Goal: Task Accomplishment & Management: Complete application form

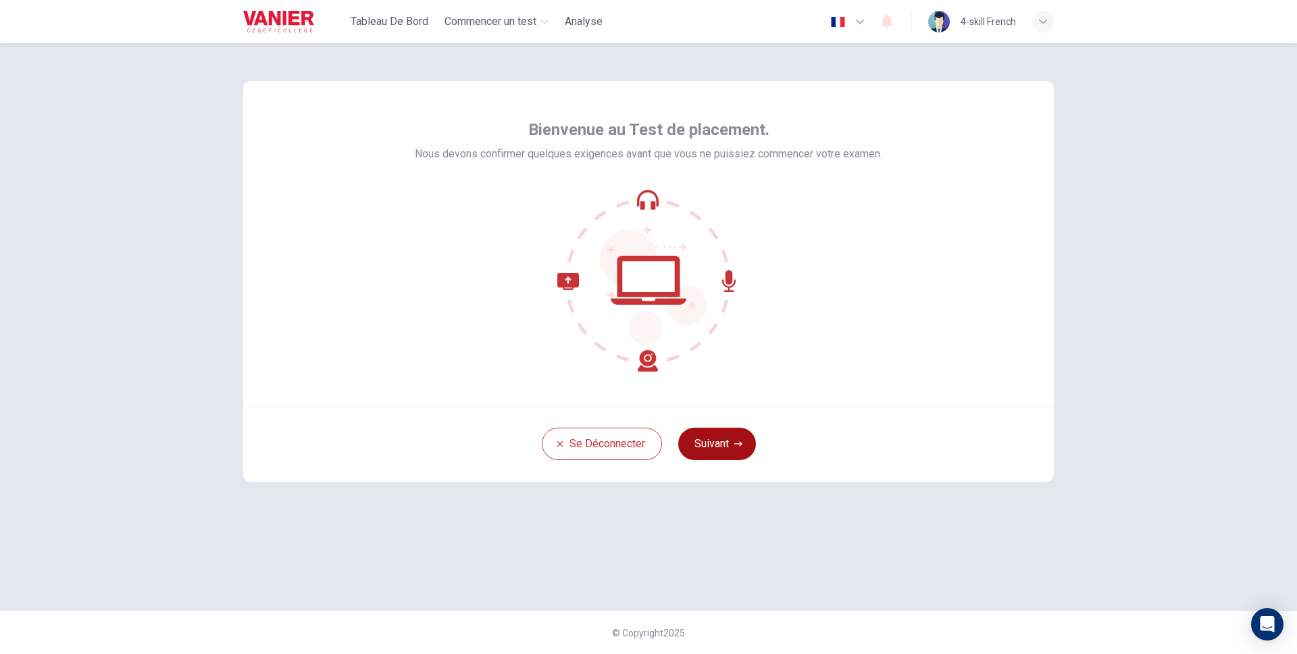
click at [736, 453] on button "Suivant" at bounding box center [717, 444] width 78 height 32
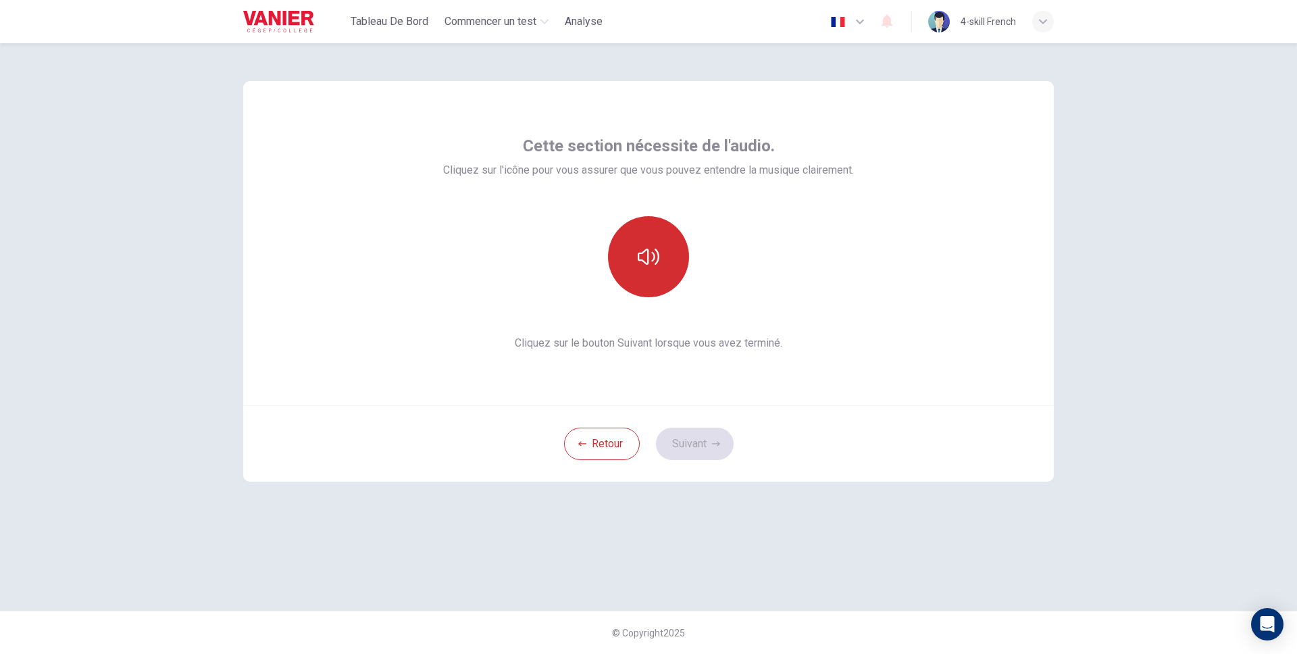
click at [648, 227] on button "button" at bounding box center [648, 256] width 81 height 81
click at [707, 448] on button "Suivant" at bounding box center [695, 444] width 78 height 32
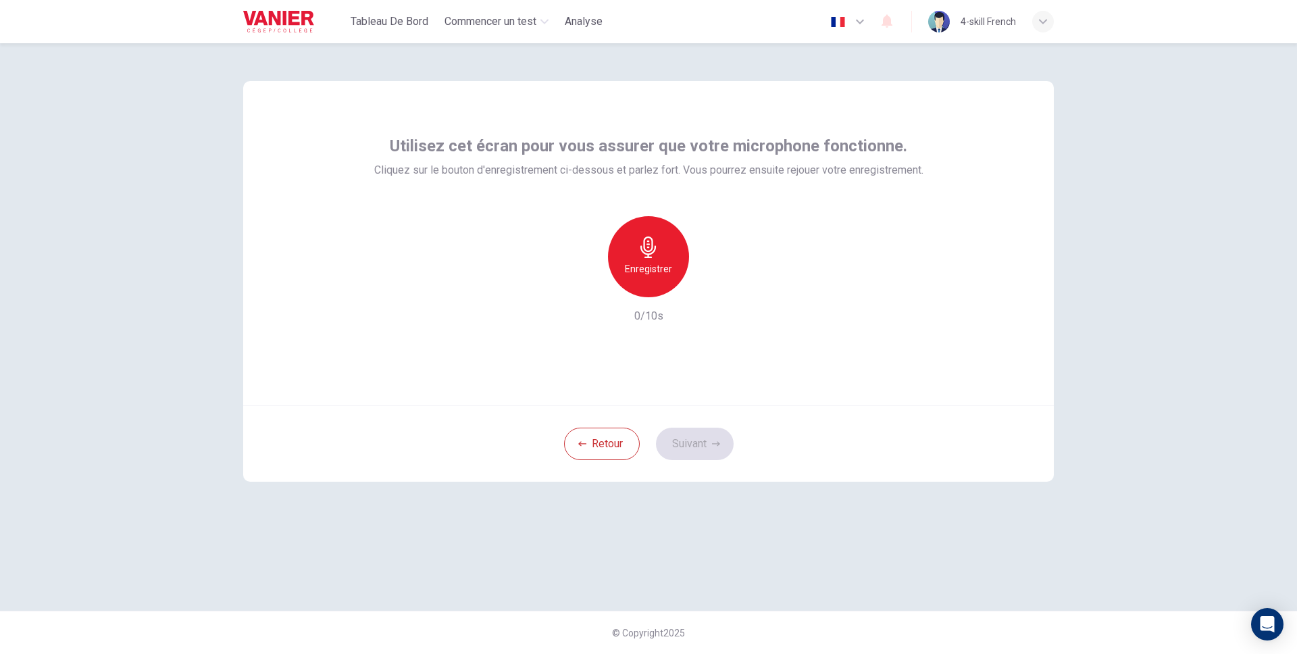
click at [633, 275] on h6 "Enregistrer" at bounding box center [648, 269] width 47 height 16
click at [633, 275] on div "Arrêter" at bounding box center [648, 256] width 81 height 81
click at [700, 446] on button "Suivant" at bounding box center [695, 444] width 78 height 32
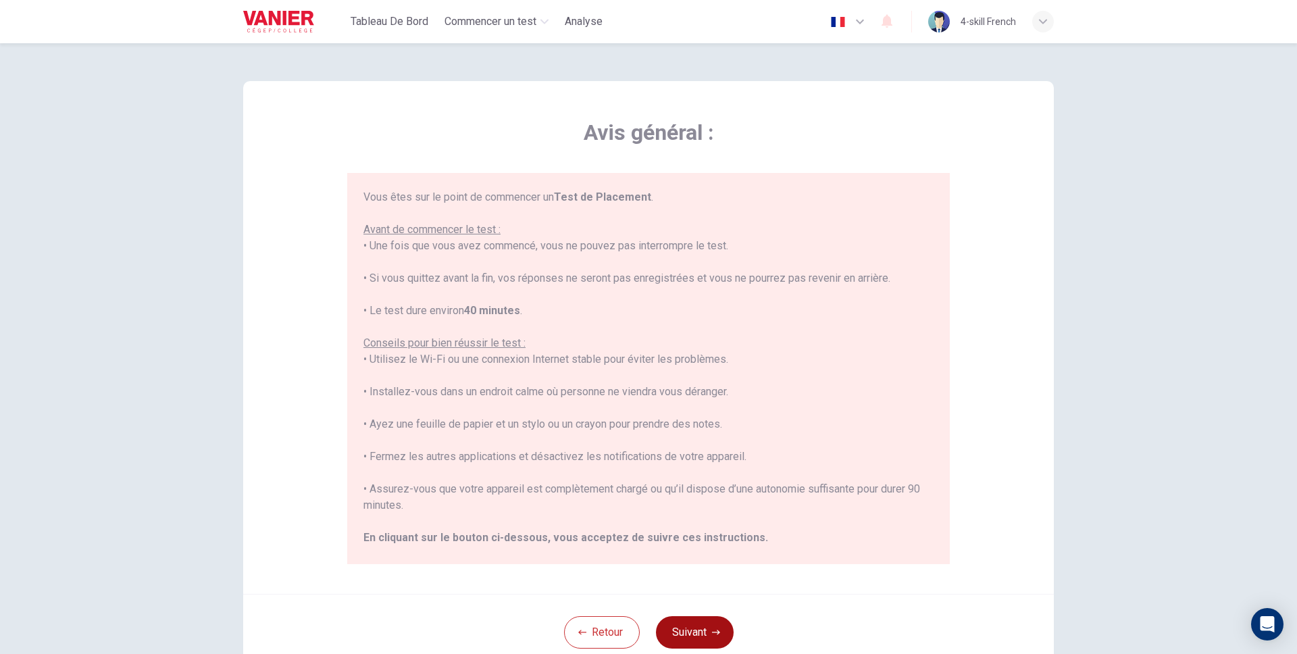
click at [702, 641] on button "Suivant" at bounding box center [695, 632] width 78 height 32
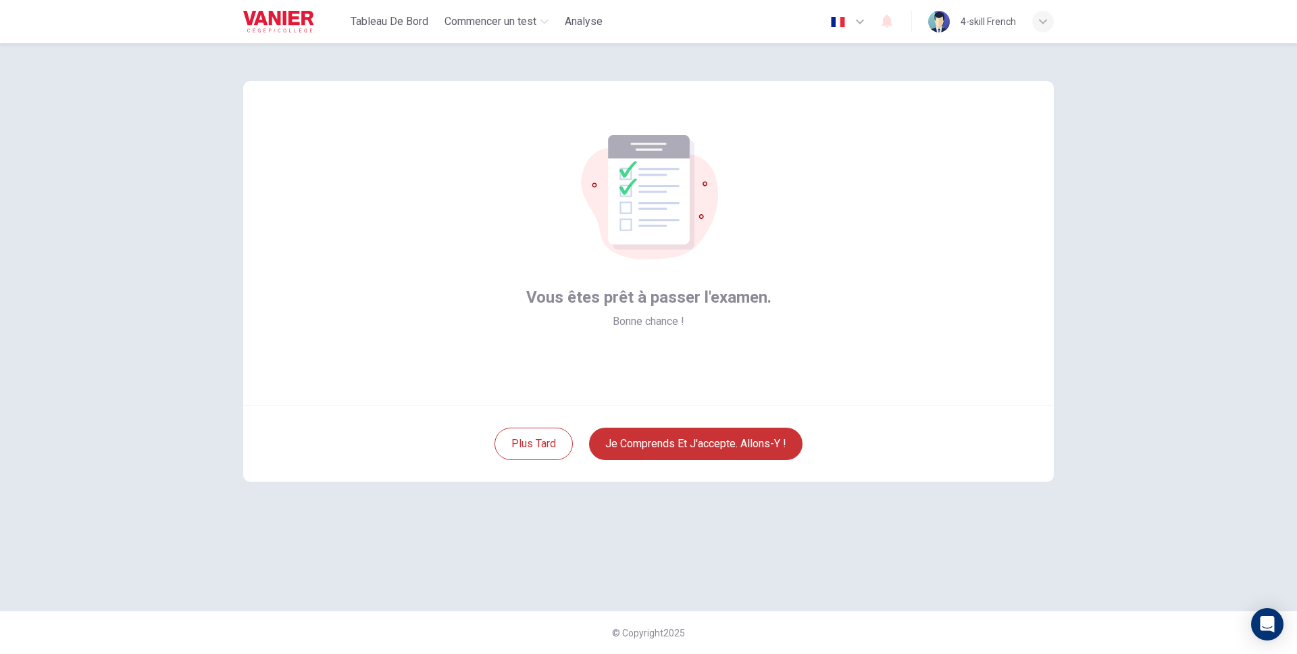
click at [730, 423] on div "Plus tard Je comprends et j'accepte. Allons-y !" at bounding box center [648, 443] width 810 height 76
click at [713, 446] on button "Je comprends et j'accepte. Allons-y !" at bounding box center [695, 444] width 213 height 32
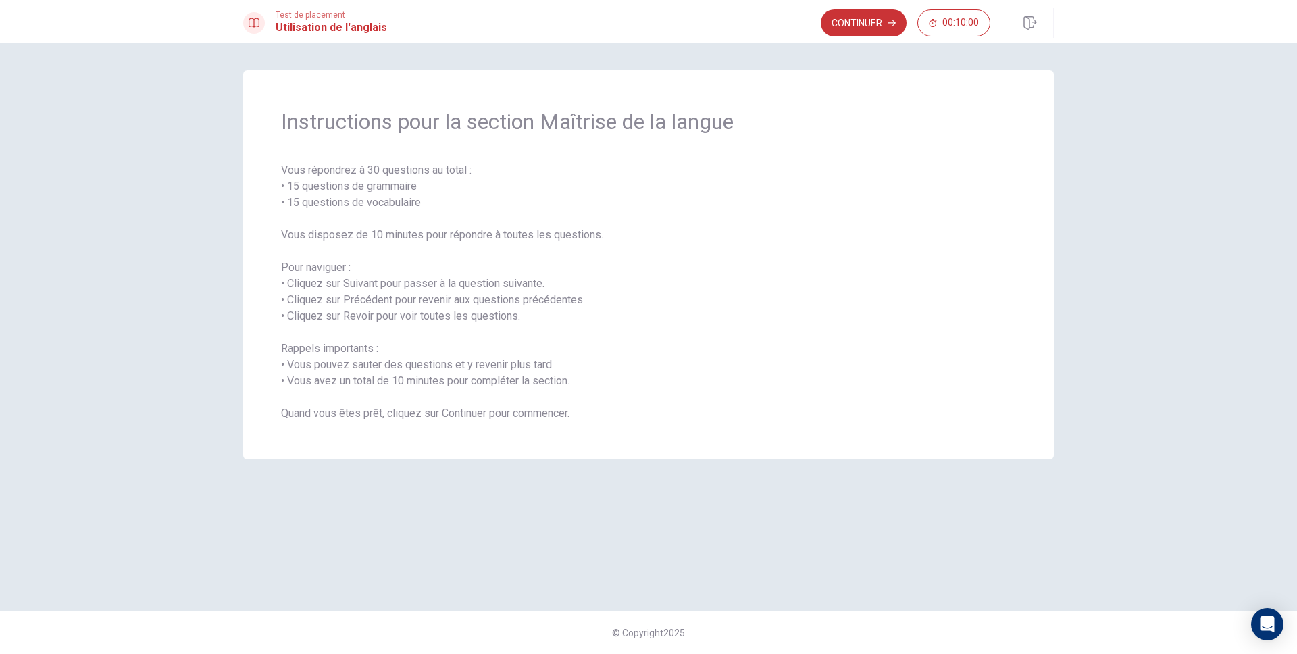
click at [910, 18] on div "Continuer 00:10:00" at bounding box center [906, 22] width 170 height 27
click at [884, 27] on button "Continuer" at bounding box center [864, 22] width 86 height 27
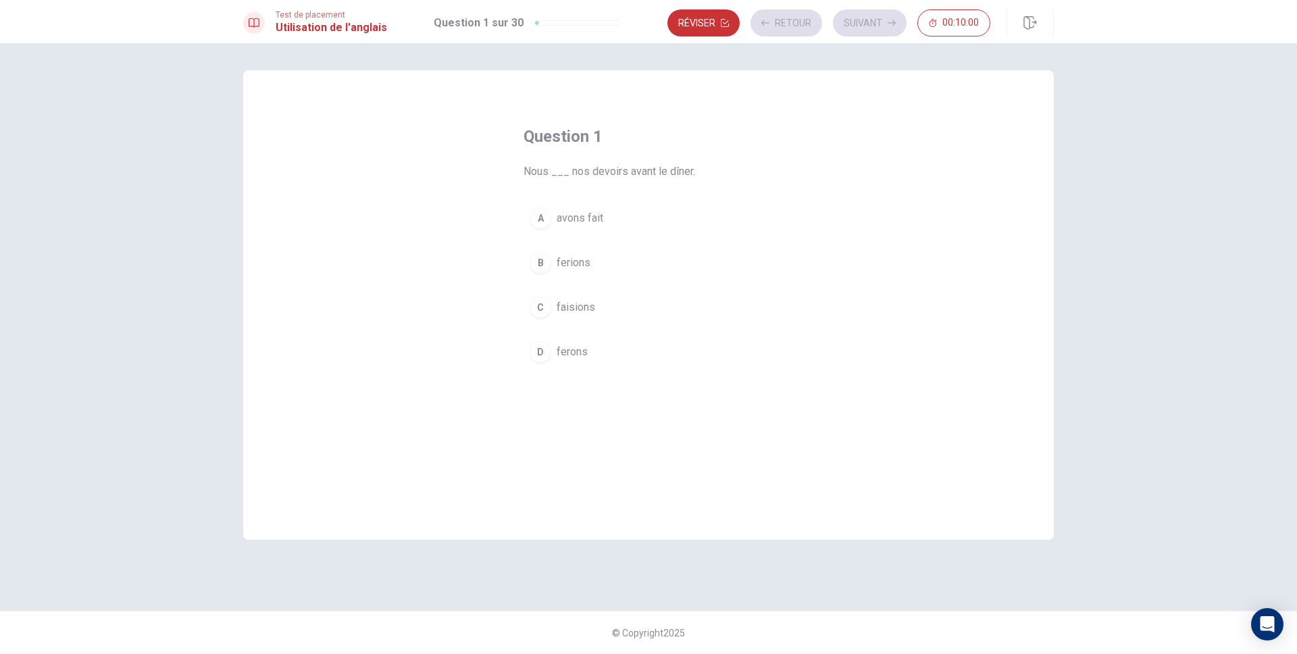
click at [623, 255] on button "B ferions" at bounding box center [648, 263] width 250 height 34
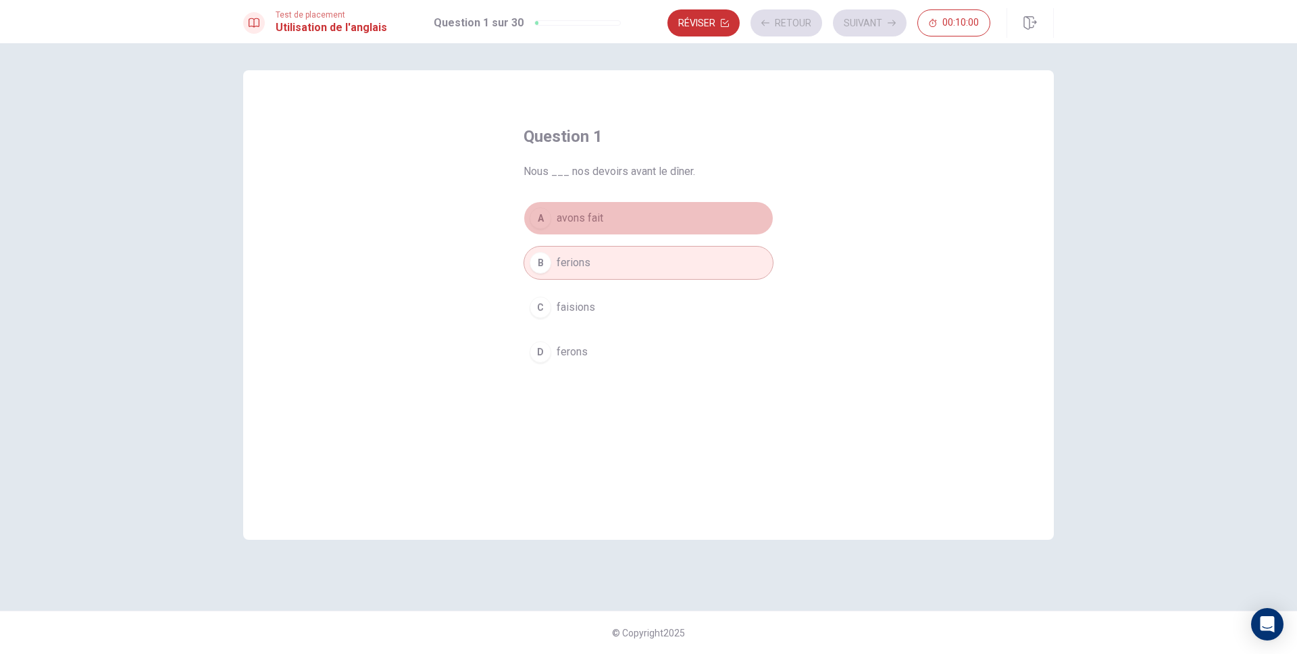
click at [636, 230] on button "A avons fait" at bounding box center [648, 218] width 250 height 34
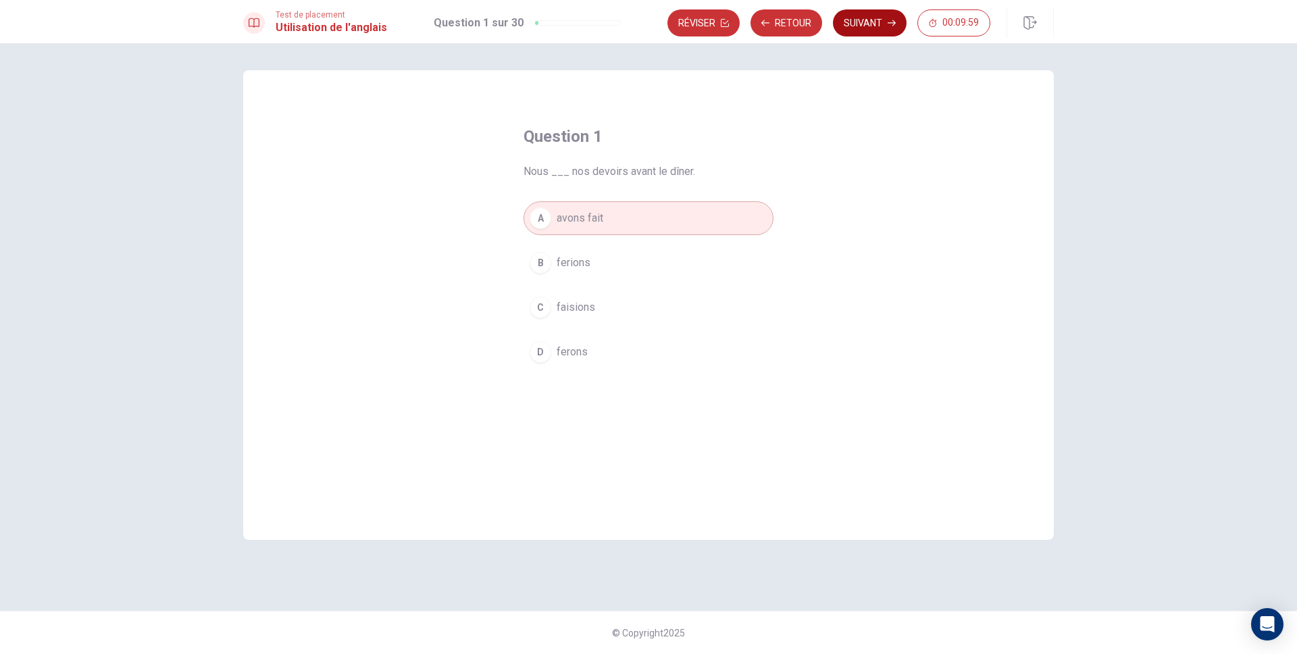
click at [867, 30] on button "Suivant" at bounding box center [870, 22] width 74 height 27
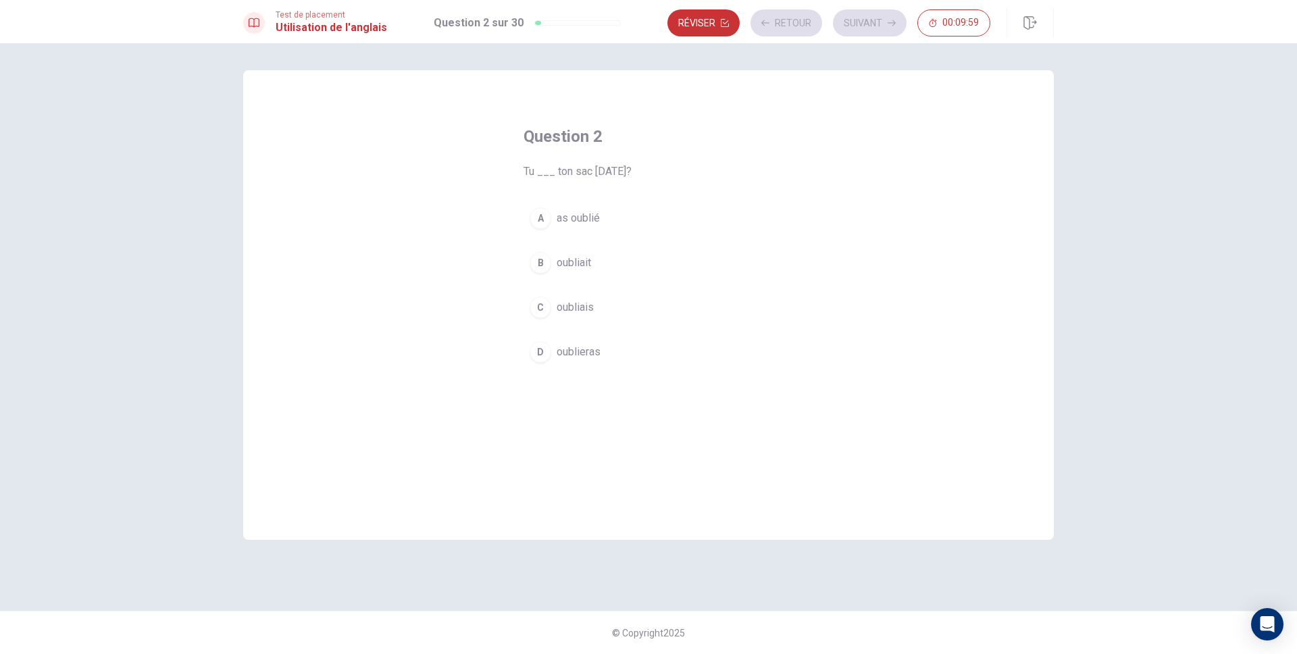
click at [606, 240] on div "A as oublié B oubliait C oubliais D oublieras" at bounding box center [648, 284] width 250 height 167
click at [611, 212] on button "A as oublié" at bounding box center [648, 218] width 250 height 34
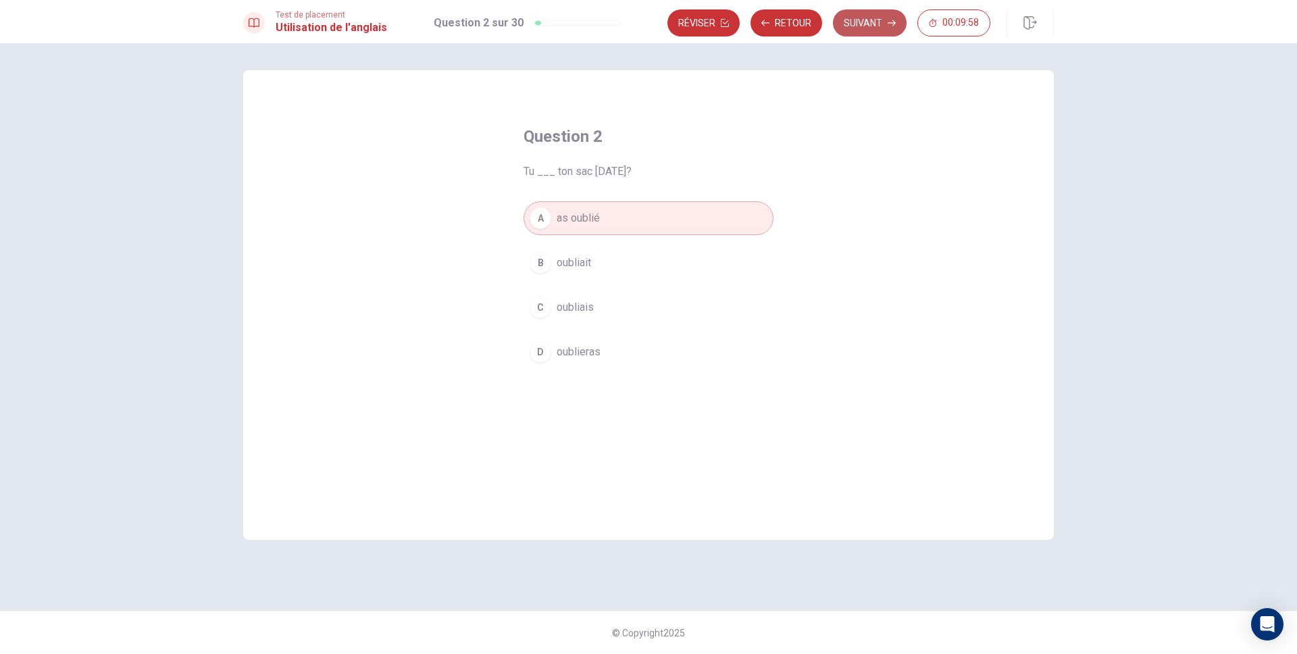
click at [862, 36] on button "Suivant" at bounding box center [870, 22] width 74 height 27
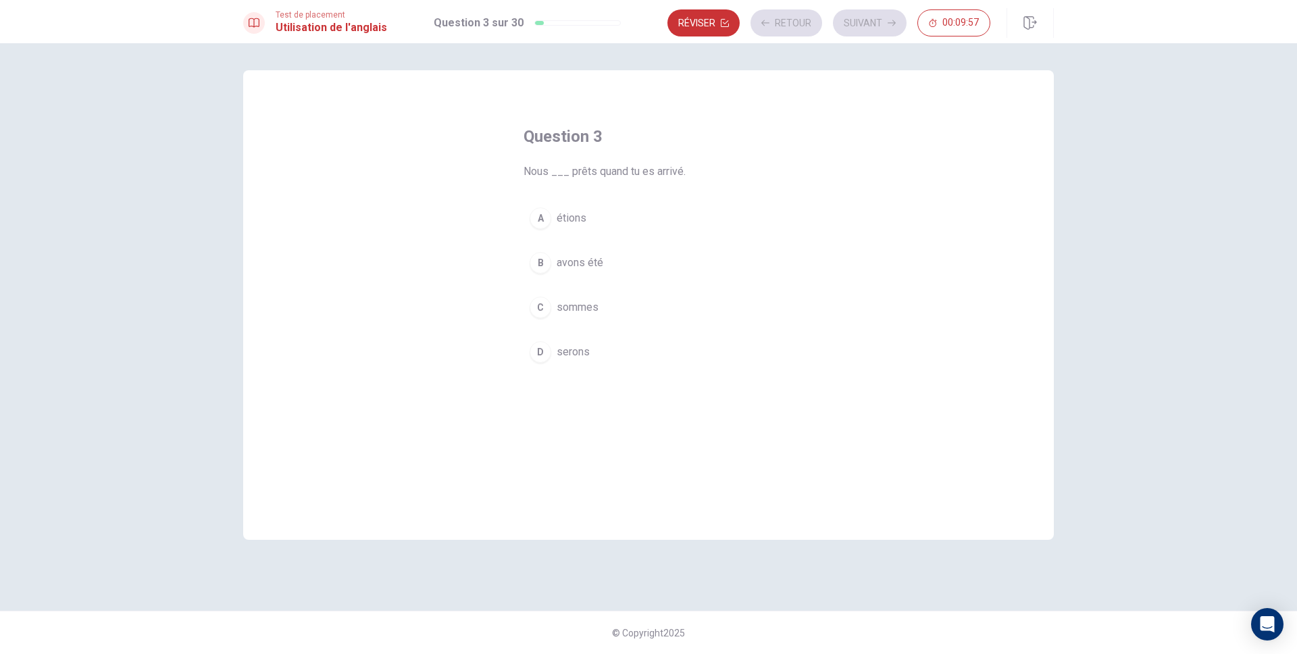
click at [569, 252] on button "B avons été" at bounding box center [648, 263] width 250 height 34
click at [887, 19] on icon "button" at bounding box center [891, 23] width 8 height 8
click at [583, 201] on button "A était" at bounding box center [648, 218] width 250 height 34
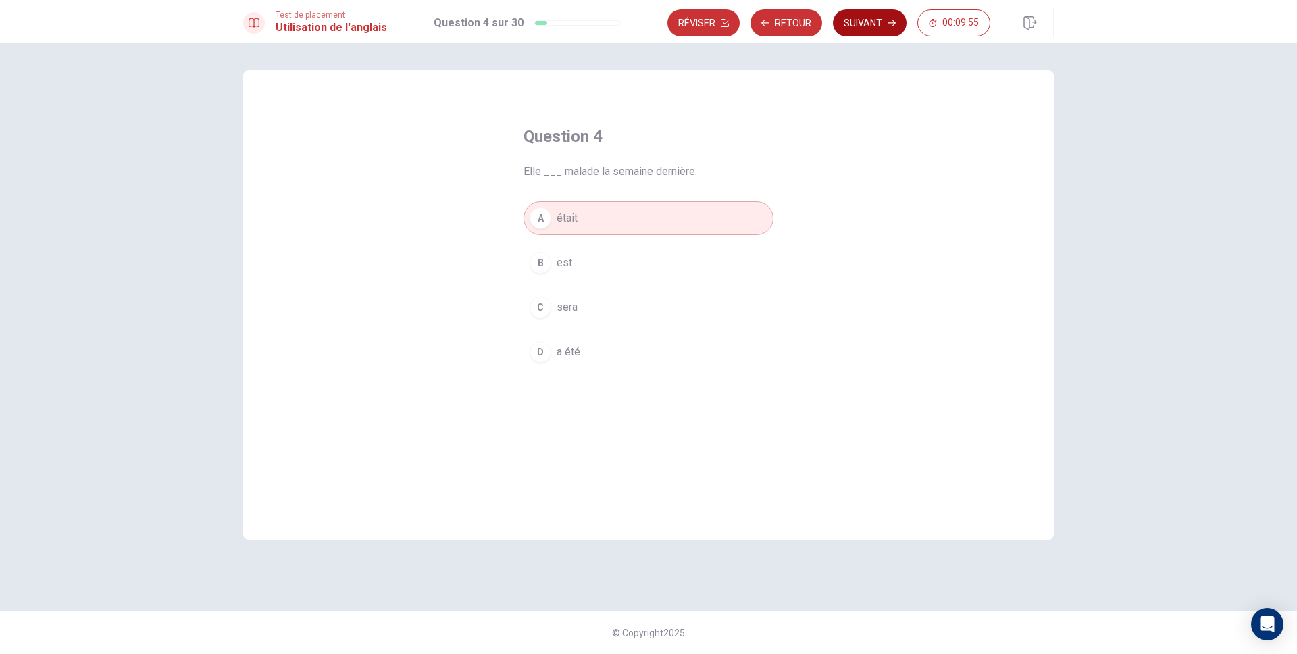
click at [892, 23] on icon "button" at bounding box center [891, 23] width 8 height 6
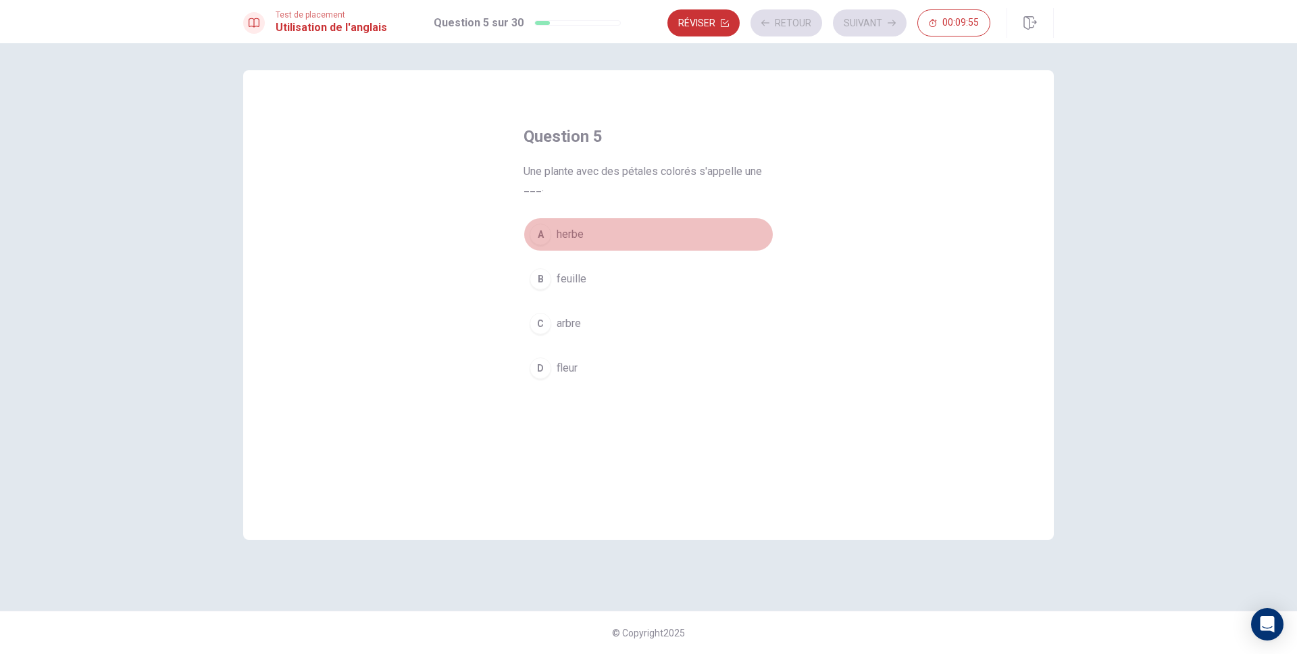
click at [617, 222] on button "A herbe" at bounding box center [648, 234] width 250 height 34
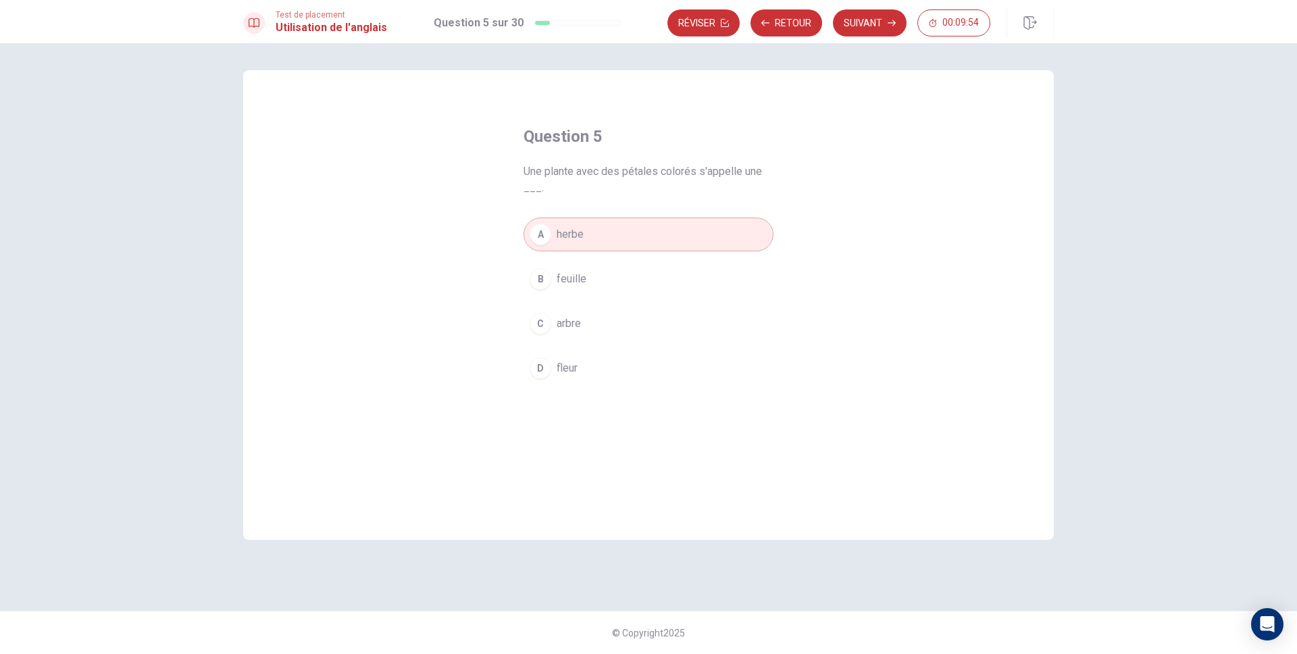
click at [896, 4] on div "Test de placement Utilisation de l'anglais Question 5 sur 30 Réviser Retour Sui…" at bounding box center [648, 21] width 1297 height 43
click at [879, 26] on button "Suivant" at bounding box center [870, 22] width 74 height 27
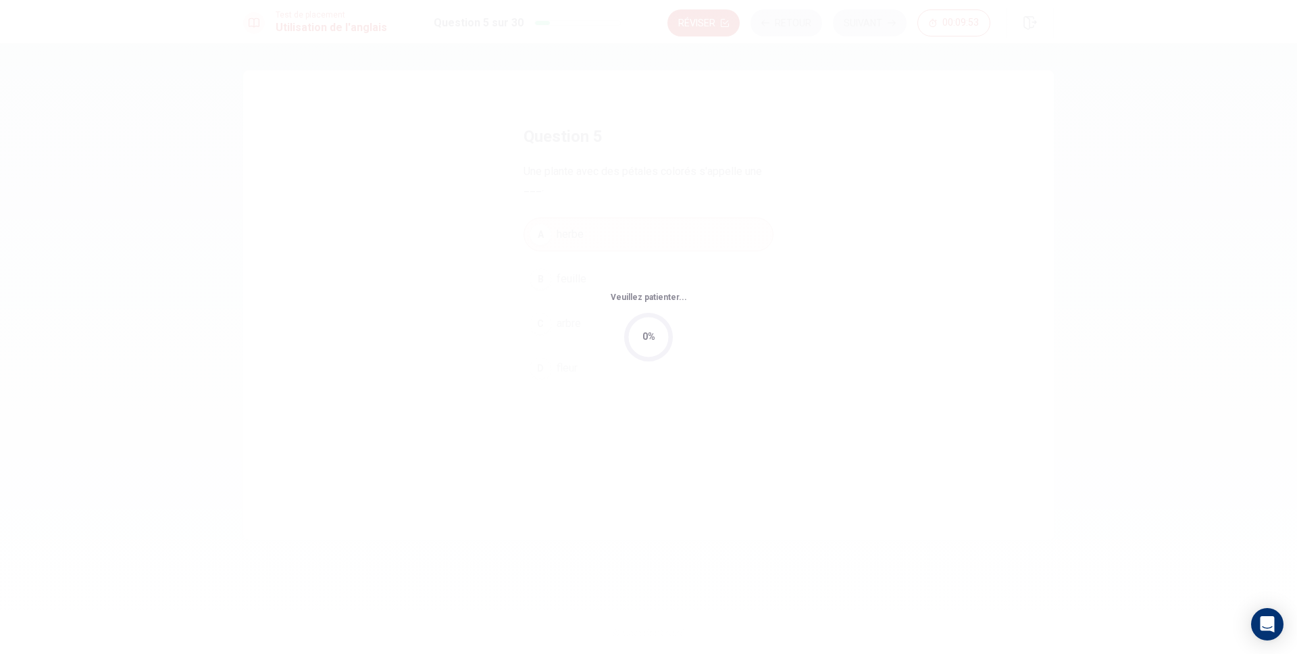
click at [600, 279] on div "Veuillez patienter... 0%" at bounding box center [648, 327] width 1297 height 654
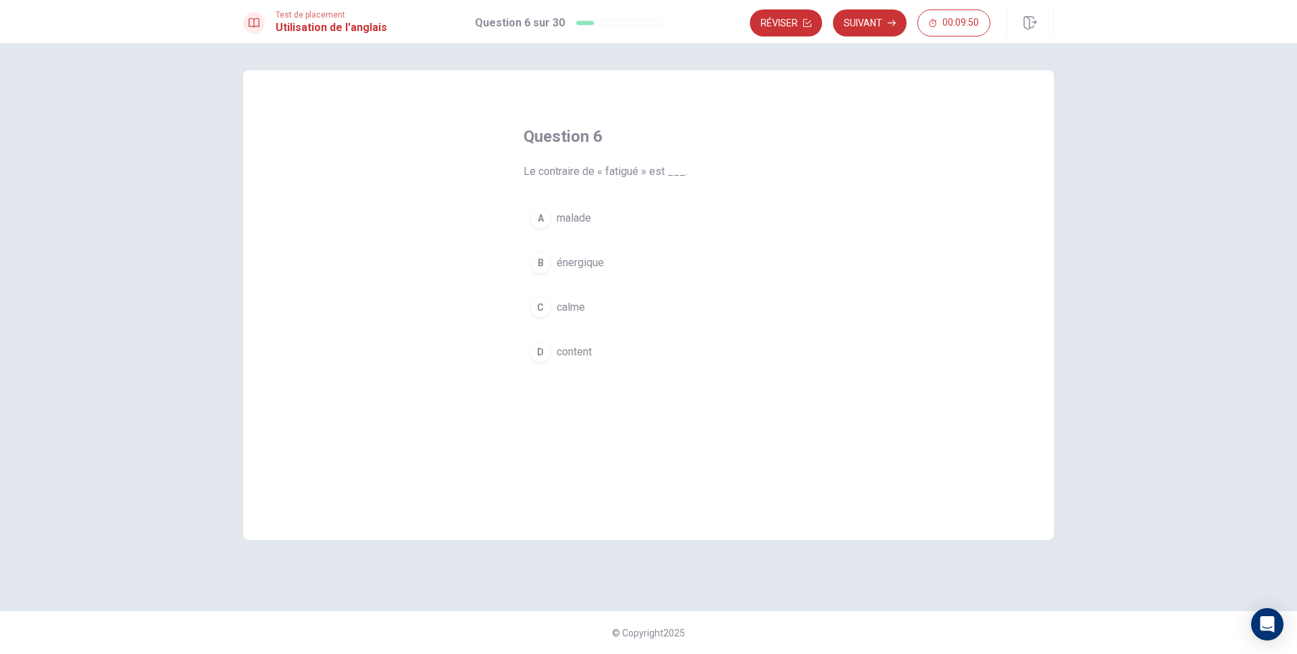
click at [648, 282] on div "A malade B énergique C calme D content" at bounding box center [648, 284] width 250 height 167
click at [650, 266] on button "B énergique" at bounding box center [648, 263] width 250 height 34
click at [904, 28] on button "Suivant" at bounding box center [870, 22] width 74 height 27
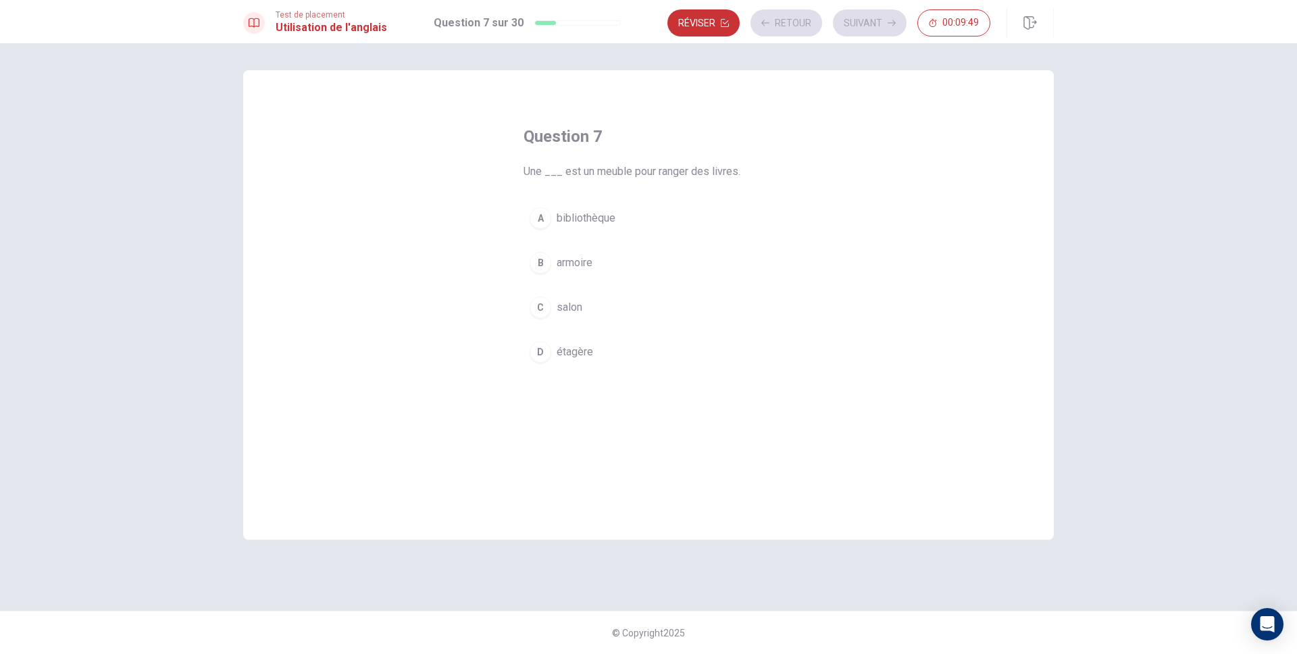
click at [635, 255] on button "B armoire" at bounding box center [648, 263] width 250 height 34
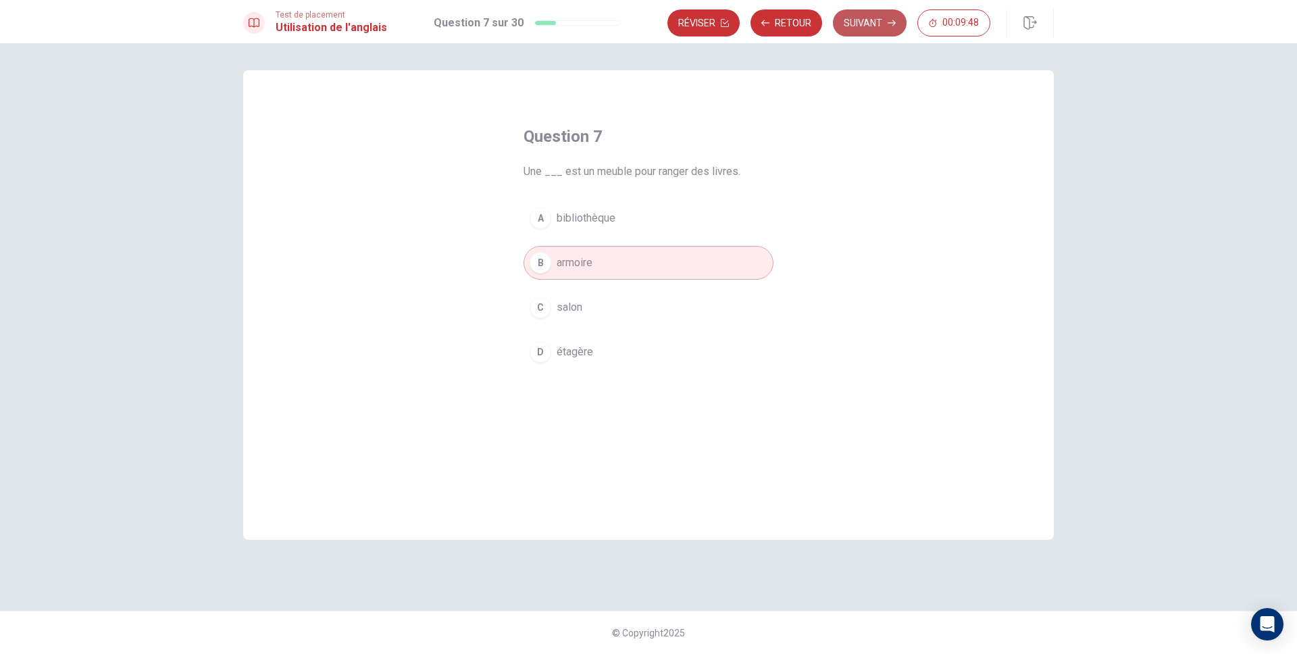
click at [879, 16] on button "Suivant" at bounding box center [870, 22] width 74 height 27
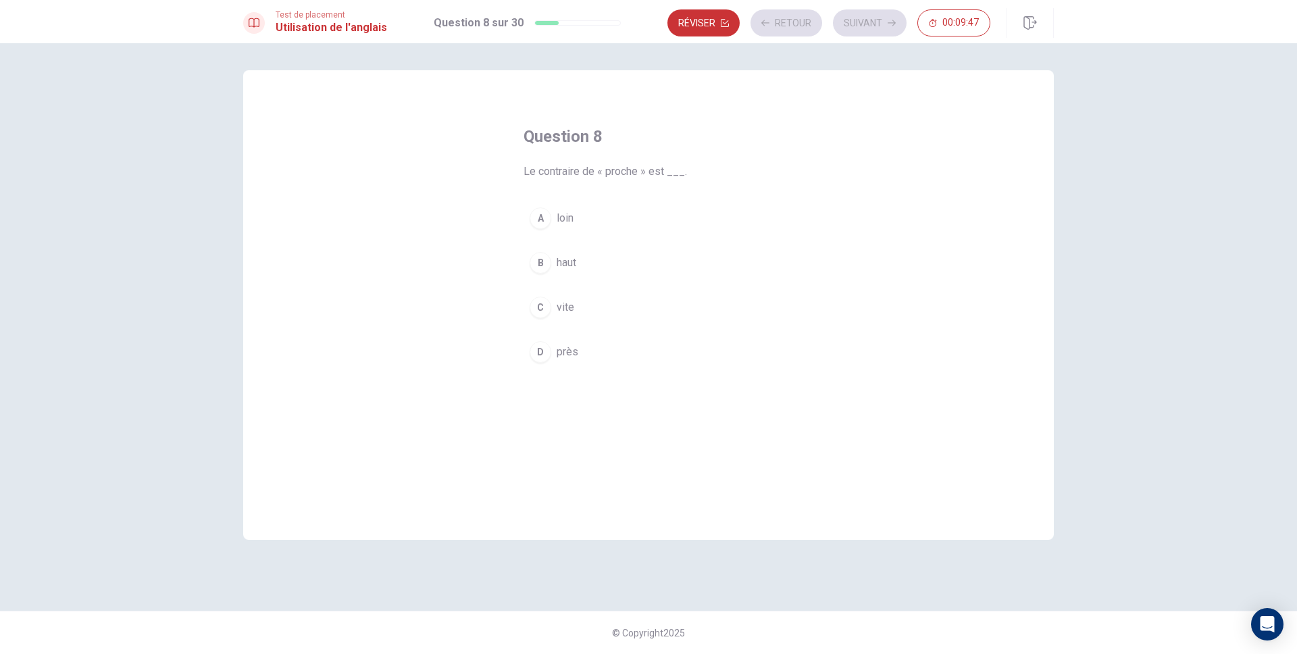
click at [625, 285] on div "A loin B haut C vite D près" at bounding box center [648, 284] width 250 height 167
click at [641, 294] on button "C vite" at bounding box center [648, 307] width 250 height 34
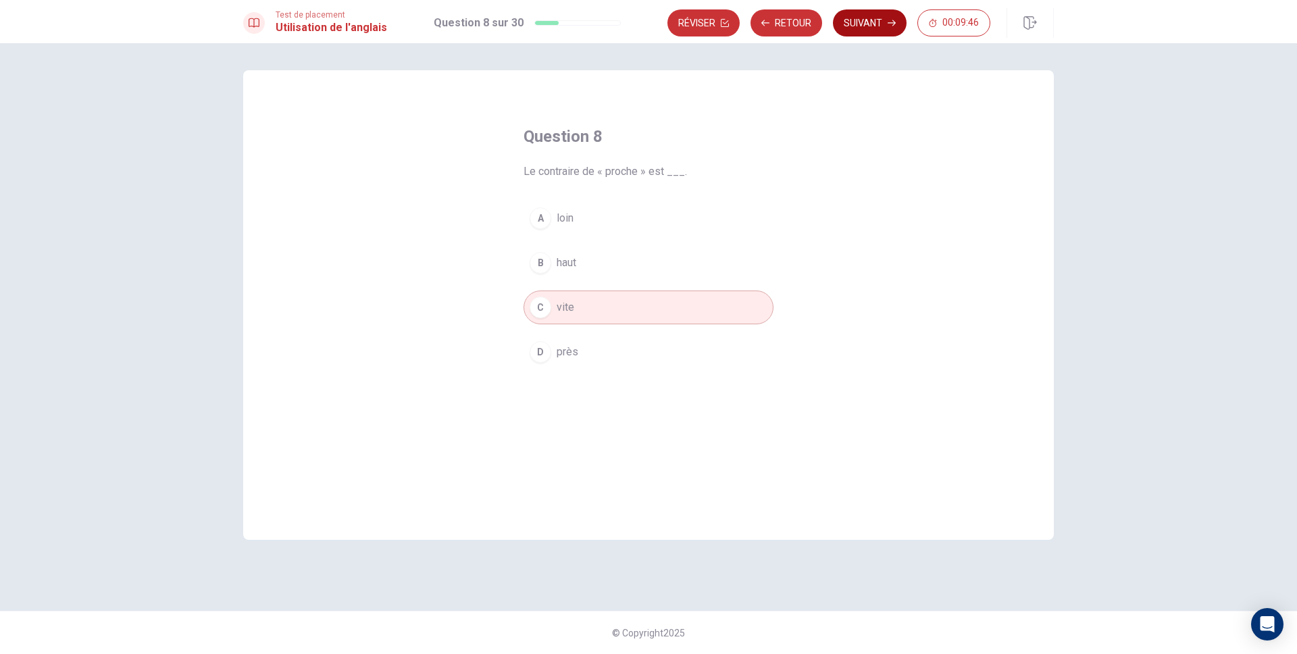
click at [856, 32] on button "Suivant" at bounding box center [870, 22] width 74 height 27
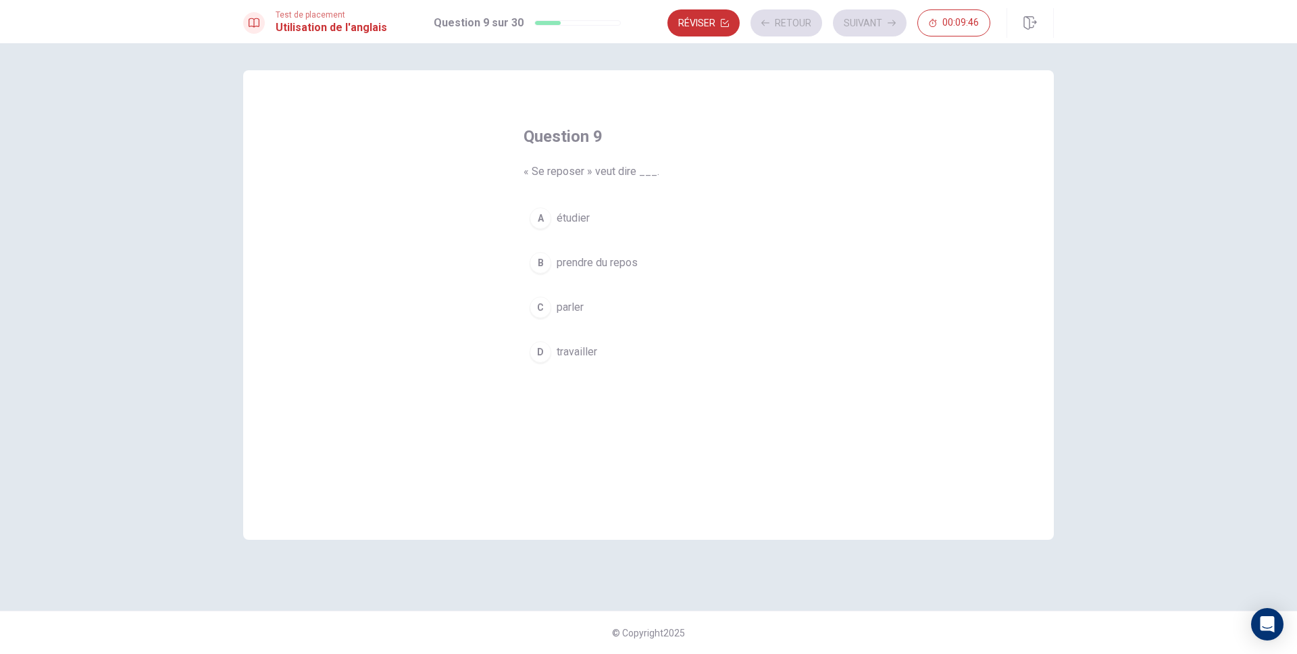
click at [590, 248] on button "B prendre du repos" at bounding box center [648, 263] width 250 height 34
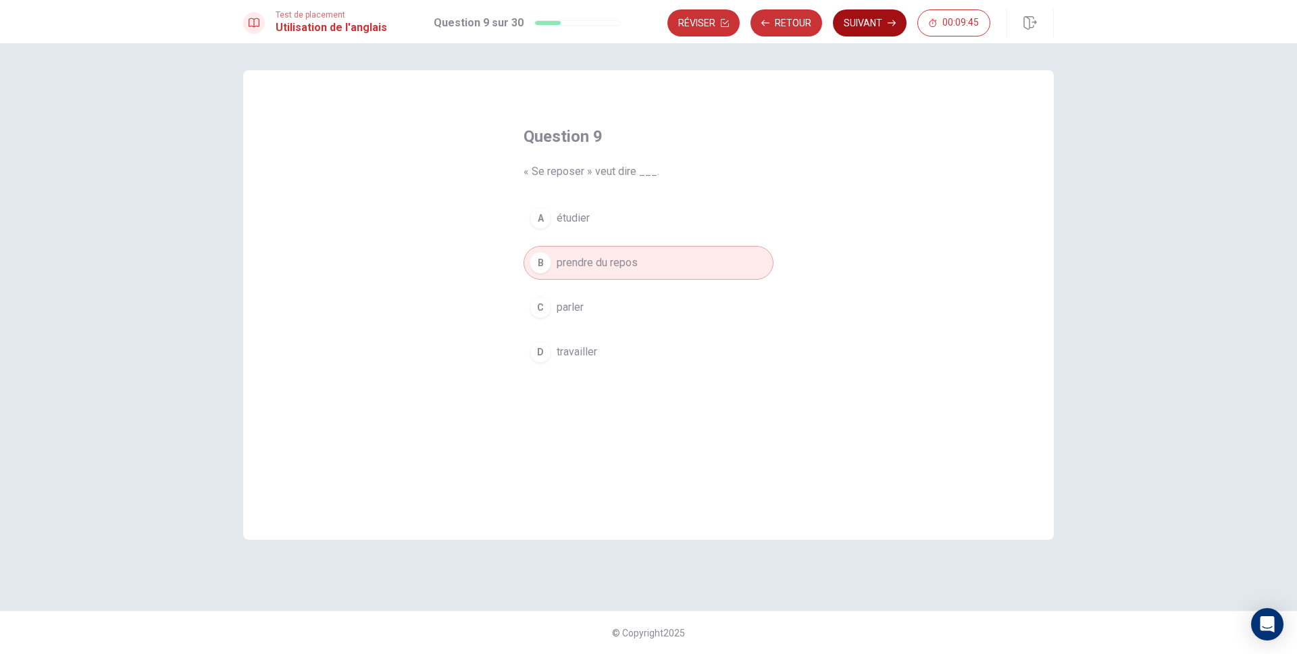
click at [892, 20] on icon "button" at bounding box center [891, 23] width 8 height 8
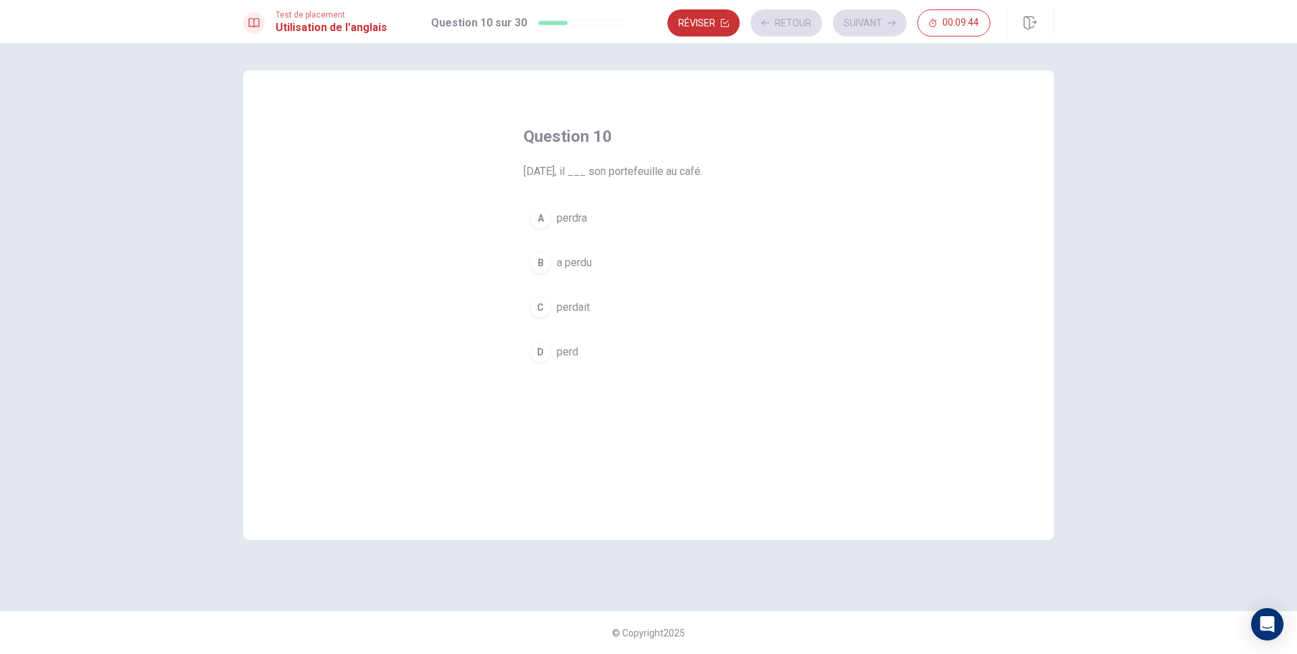
click at [631, 232] on button "A perdra" at bounding box center [648, 218] width 250 height 34
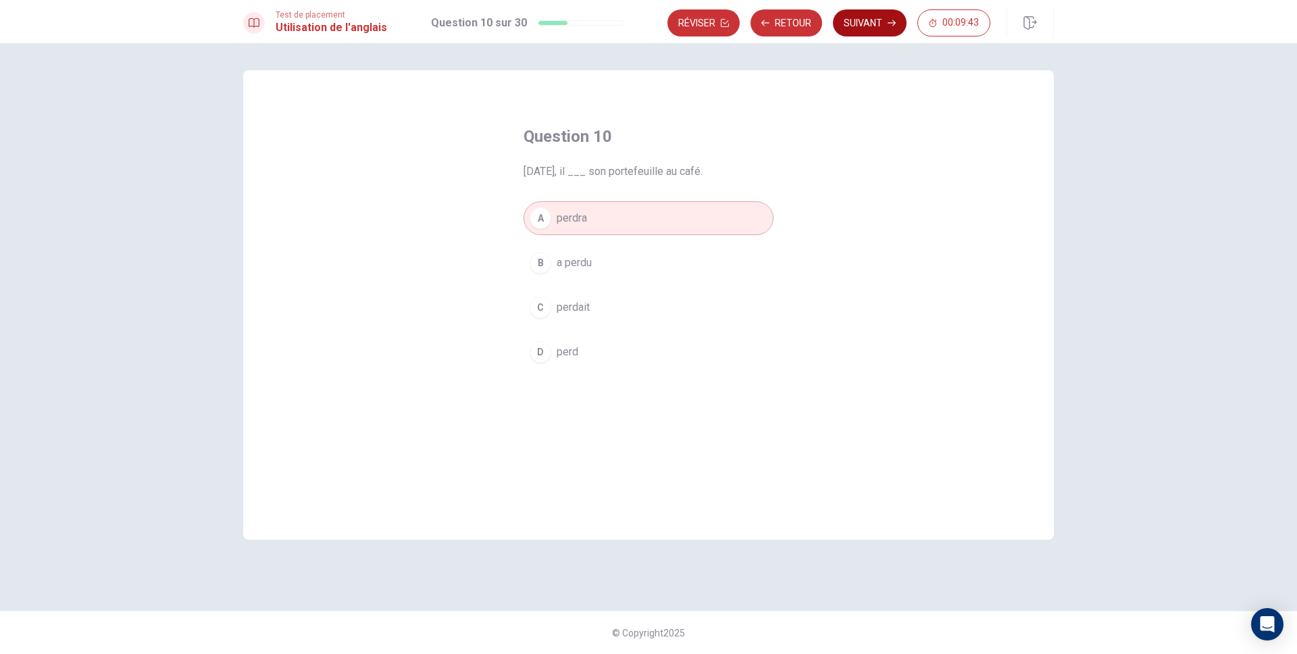
click at [865, 32] on button "Suivant" at bounding box center [870, 22] width 74 height 27
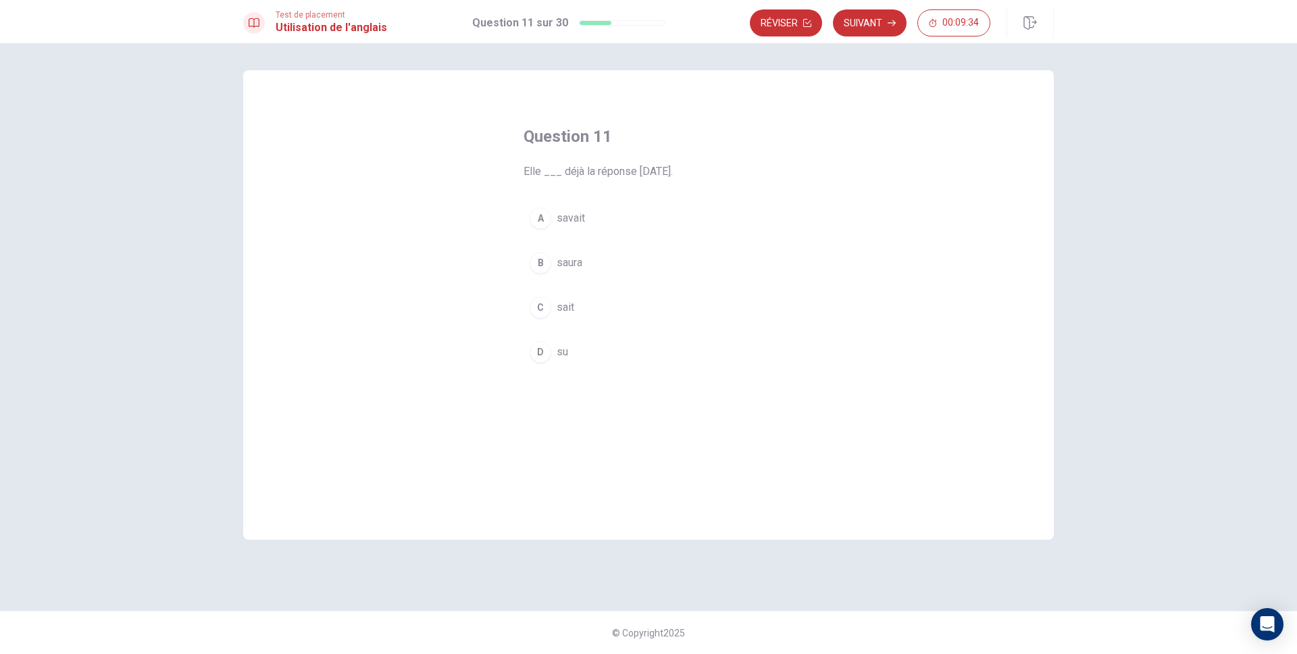
click at [875, 42] on div "Test de placement Utilisation de l'anglais Question 11 sur 30 Réviser Suivant 0…" at bounding box center [648, 21] width 1297 height 43
click at [534, 274] on button "B saura" at bounding box center [648, 263] width 250 height 34
click at [887, 14] on button "Suivant" at bounding box center [870, 22] width 74 height 27
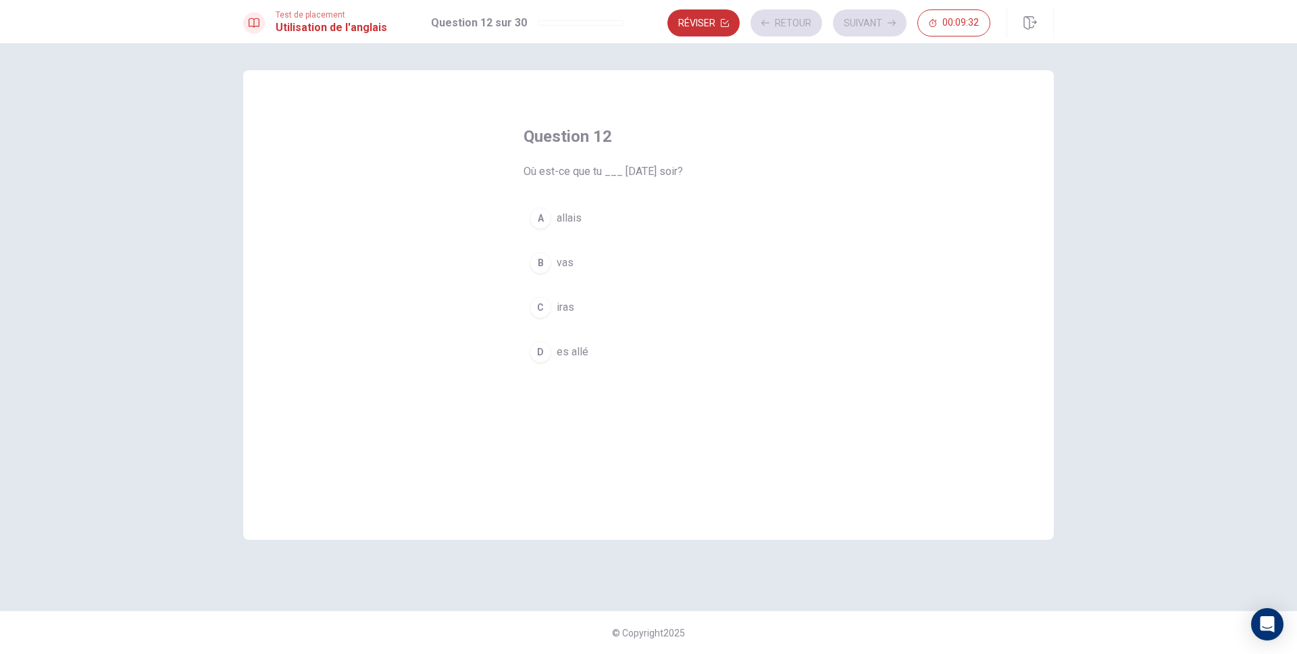
click at [594, 219] on button "A allais" at bounding box center [648, 218] width 250 height 34
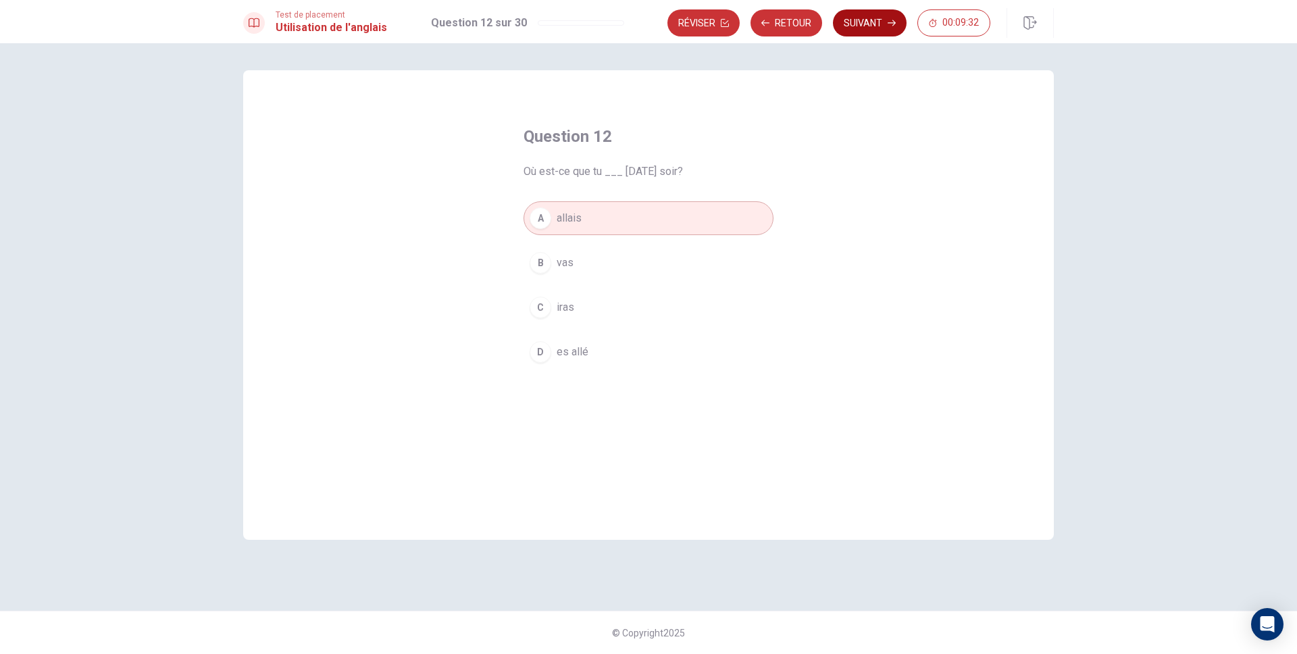
click at [894, 28] on button "Suivant" at bounding box center [870, 22] width 74 height 27
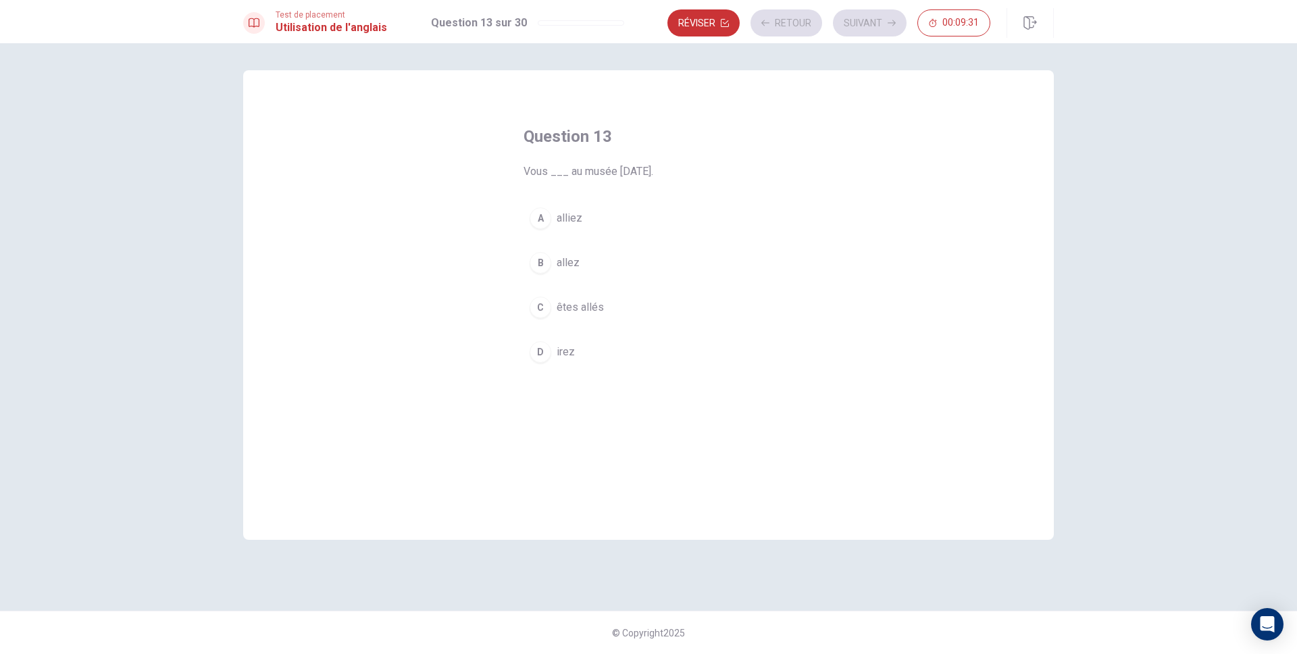
click at [589, 238] on div "A alliez B allez C êtes allés D irez" at bounding box center [648, 284] width 250 height 167
click at [588, 260] on button "B allez" at bounding box center [648, 263] width 250 height 34
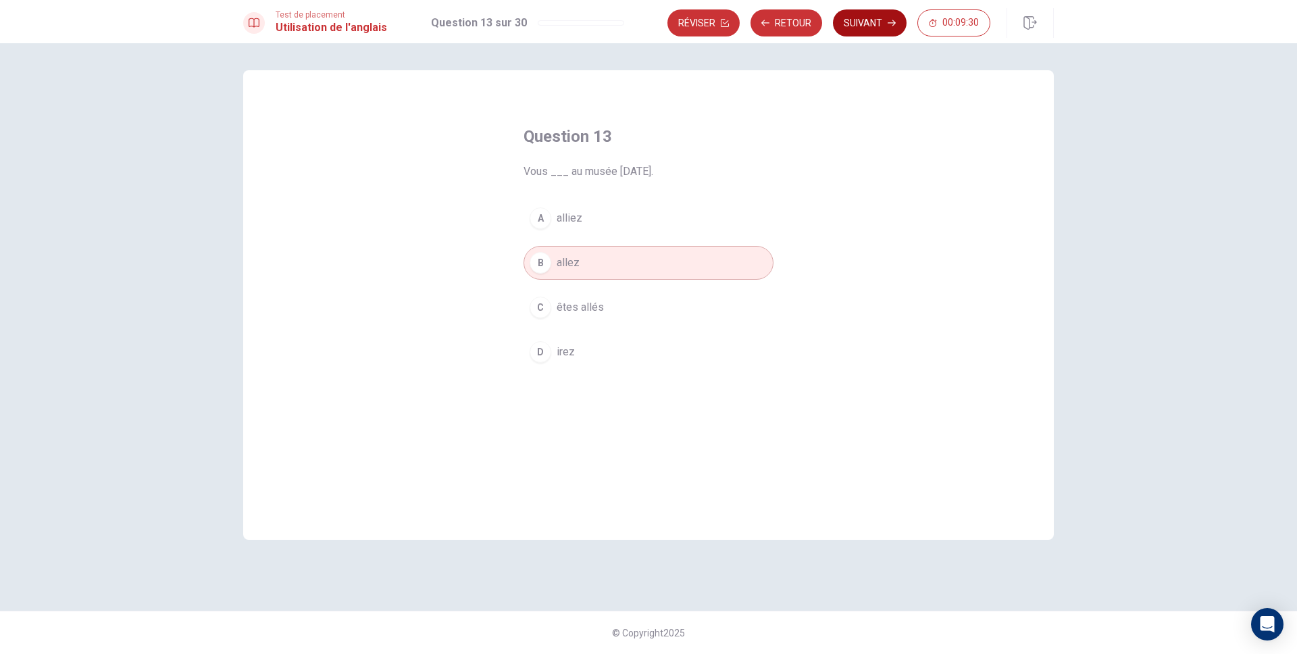
click at [890, 13] on button "Suivant" at bounding box center [870, 22] width 74 height 27
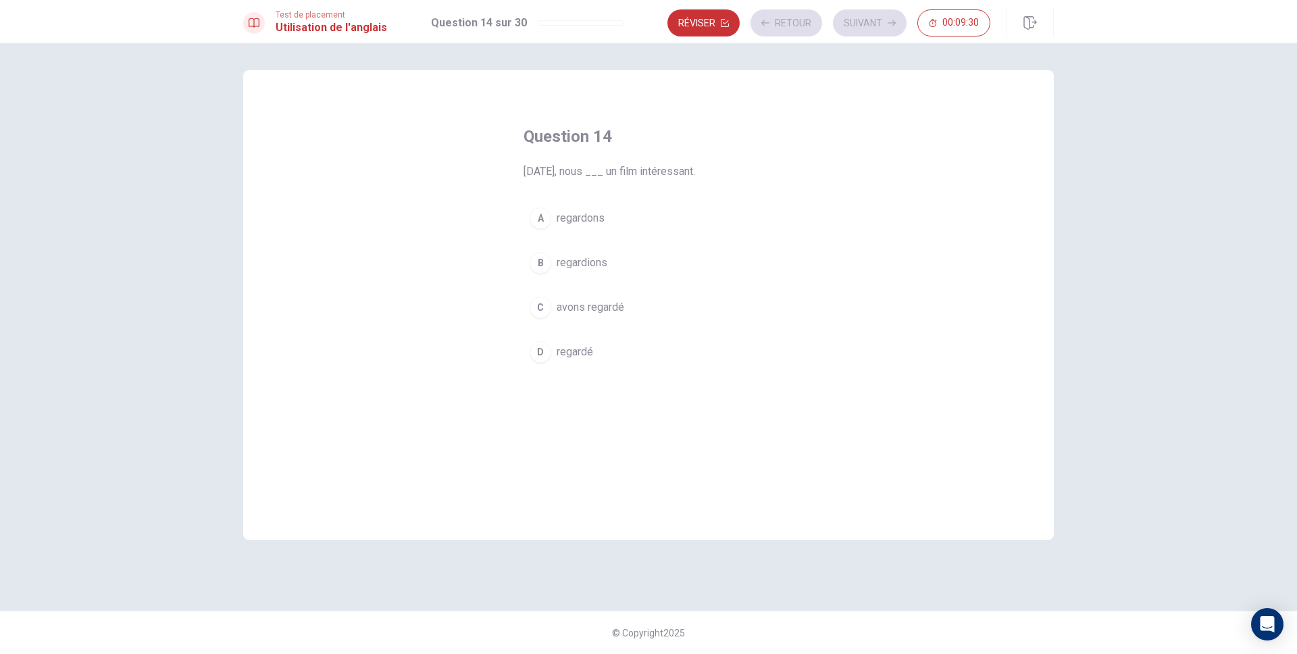
click at [550, 332] on div "A regardons B regardions C avons regardé D regardé" at bounding box center [648, 284] width 250 height 167
click at [588, 249] on button "B regardions" at bounding box center [648, 263] width 250 height 34
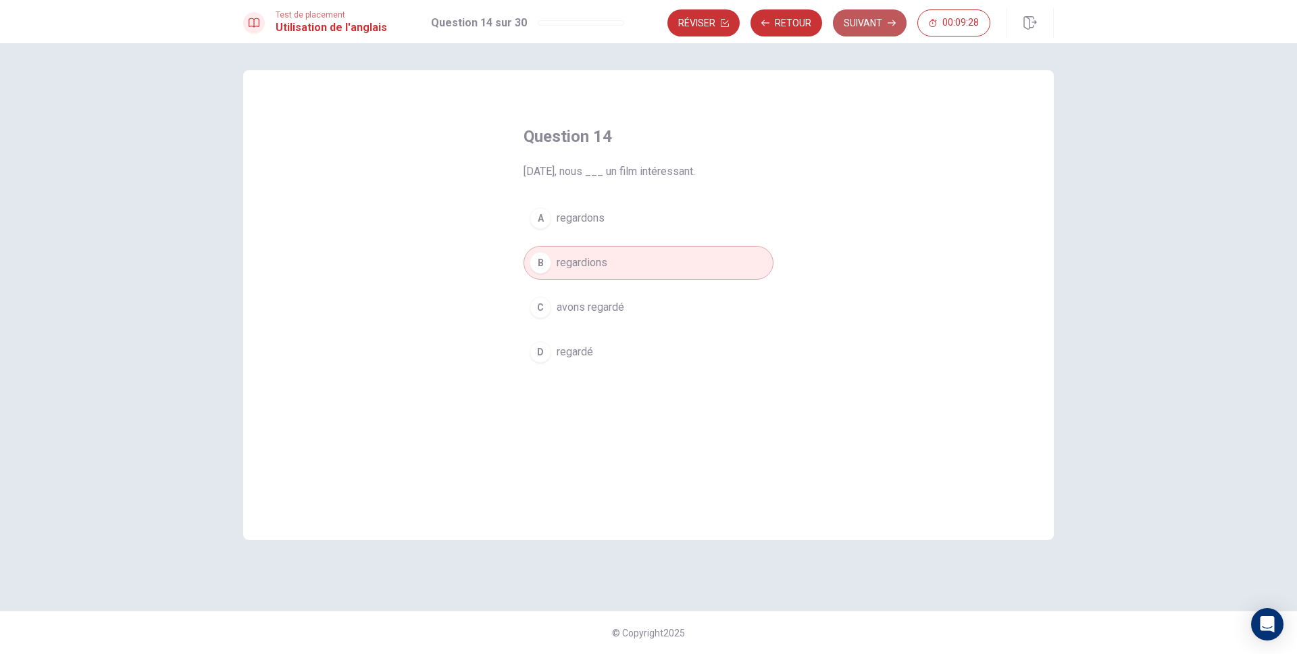
click at [872, 21] on button "Suivant" at bounding box center [870, 22] width 74 height 27
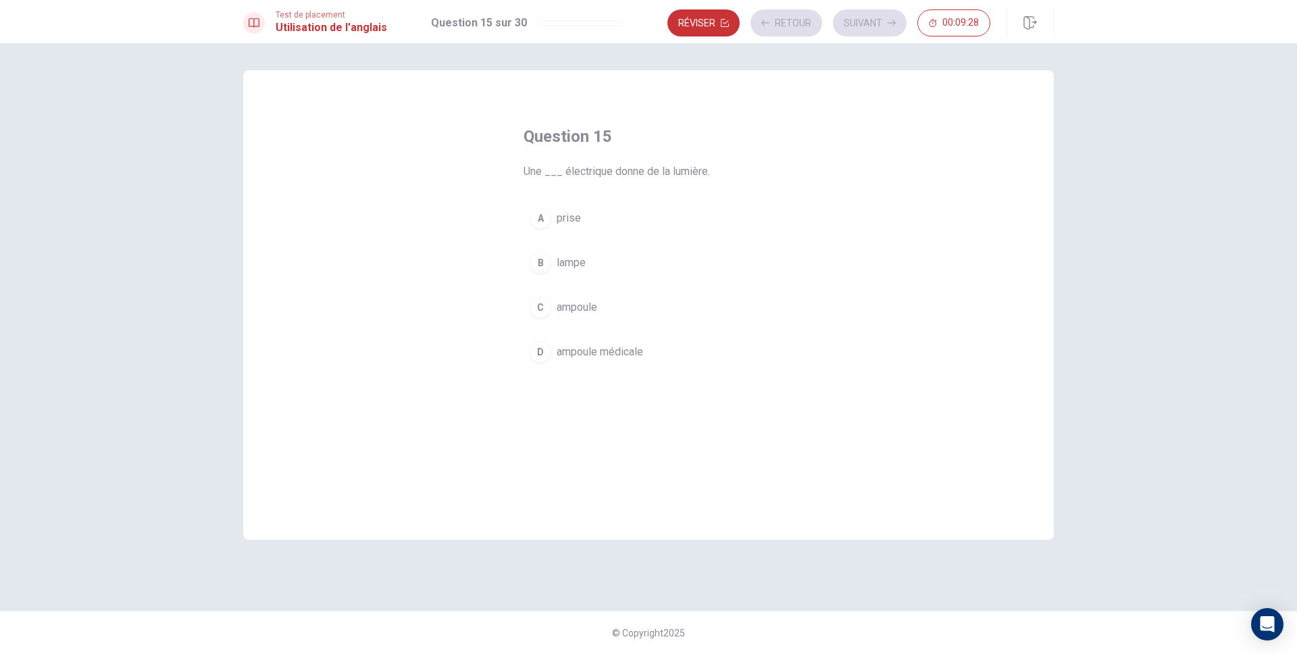
click at [596, 251] on button "B lampe" at bounding box center [648, 263] width 250 height 34
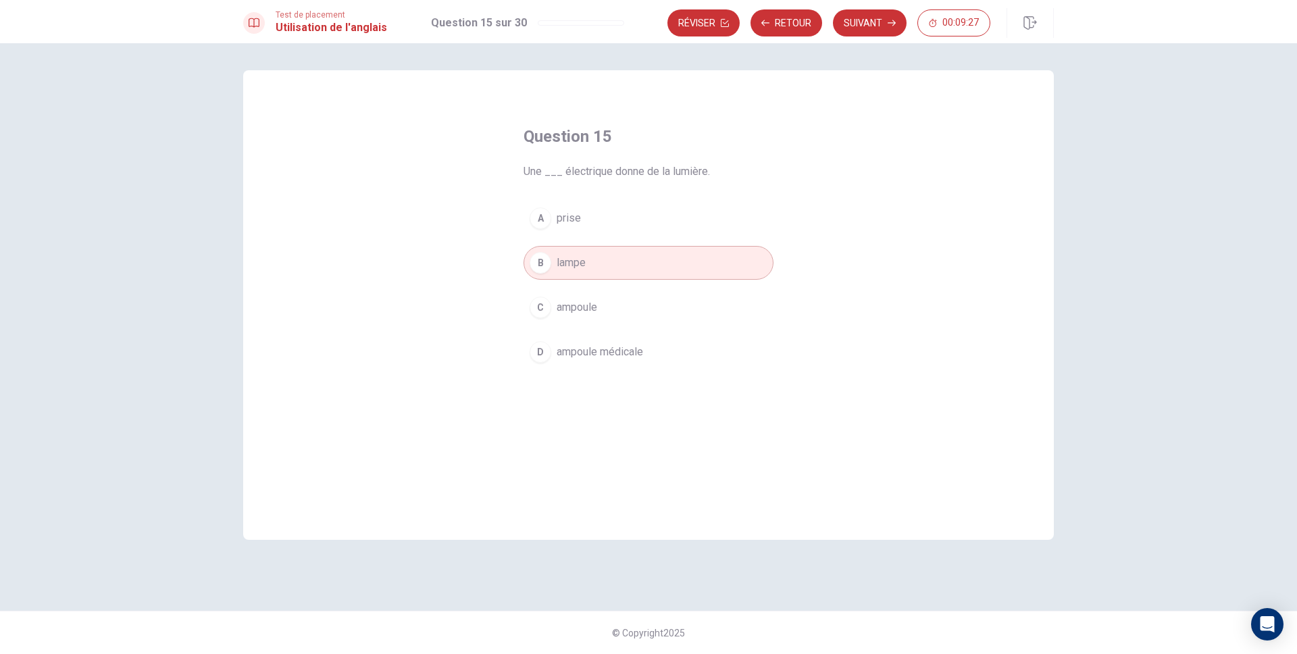
click at [890, 38] on div "Test de placement Utilisation de l'anglais Question 15 sur 30 Réviser Retour Su…" at bounding box center [648, 21] width 1297 height 43
click at [890, 34] on button "Suivant" at bounding box center [870, 22] width 74 height 27
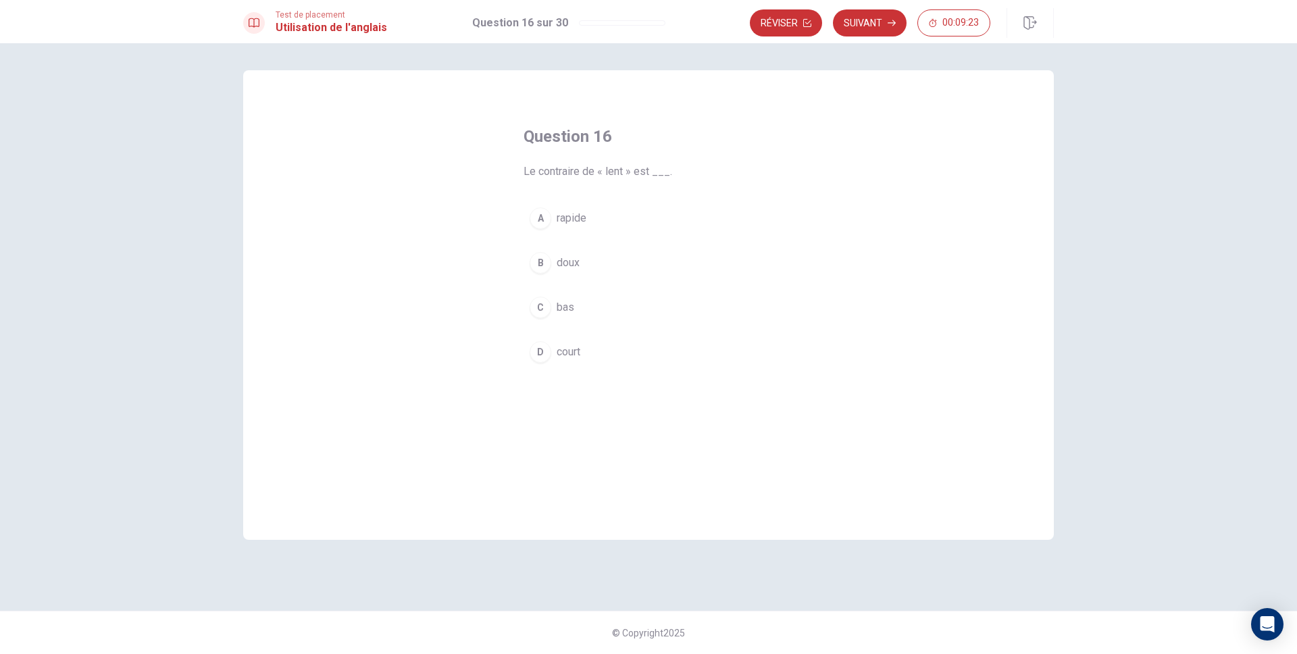
click at [633, 227] on button "A rapide" at bounding box center [648, 218] width 250 height 34
click at [885, 30] on button "Suivant" at bounding box center [870, 22] width 74 height 27
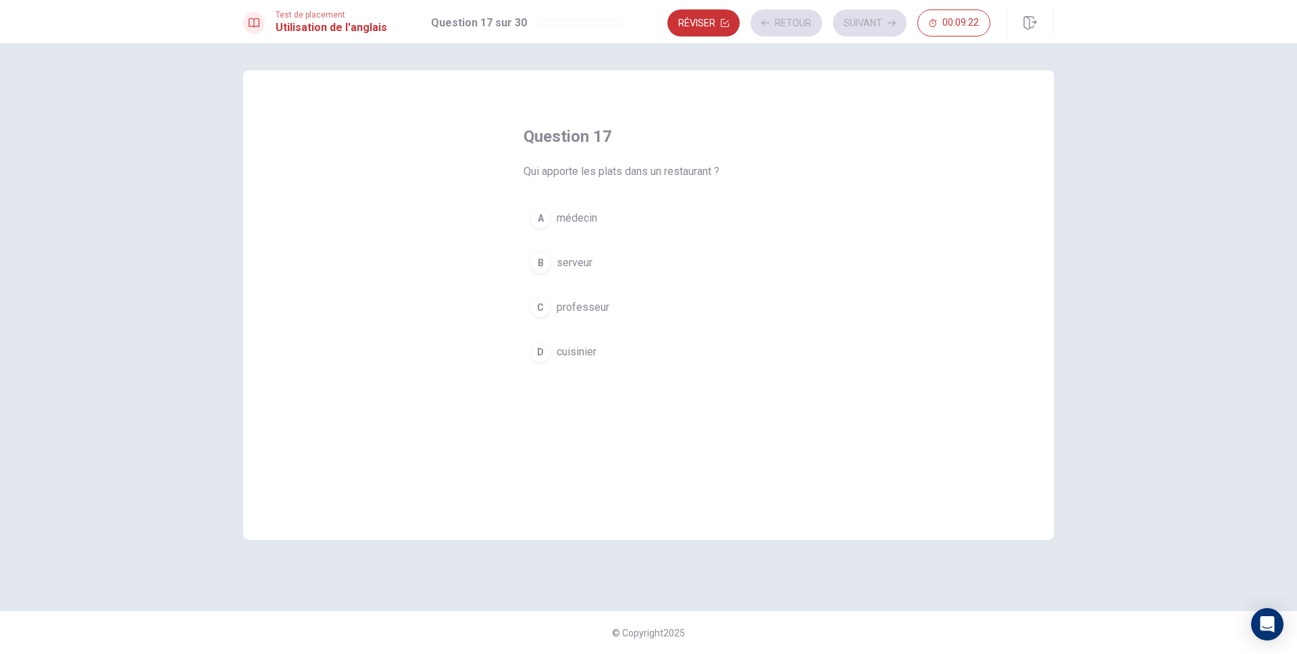
click at [627, 249] on button "B serveur" at bounding box center [648, 263] width 250 height 34
click at [888, 25] on icon "button" at bounding box center [891, 23] width 8 height 8
click at [616, 247] on button "A chaud" at bounding box center [648, 234] width 250 height 34
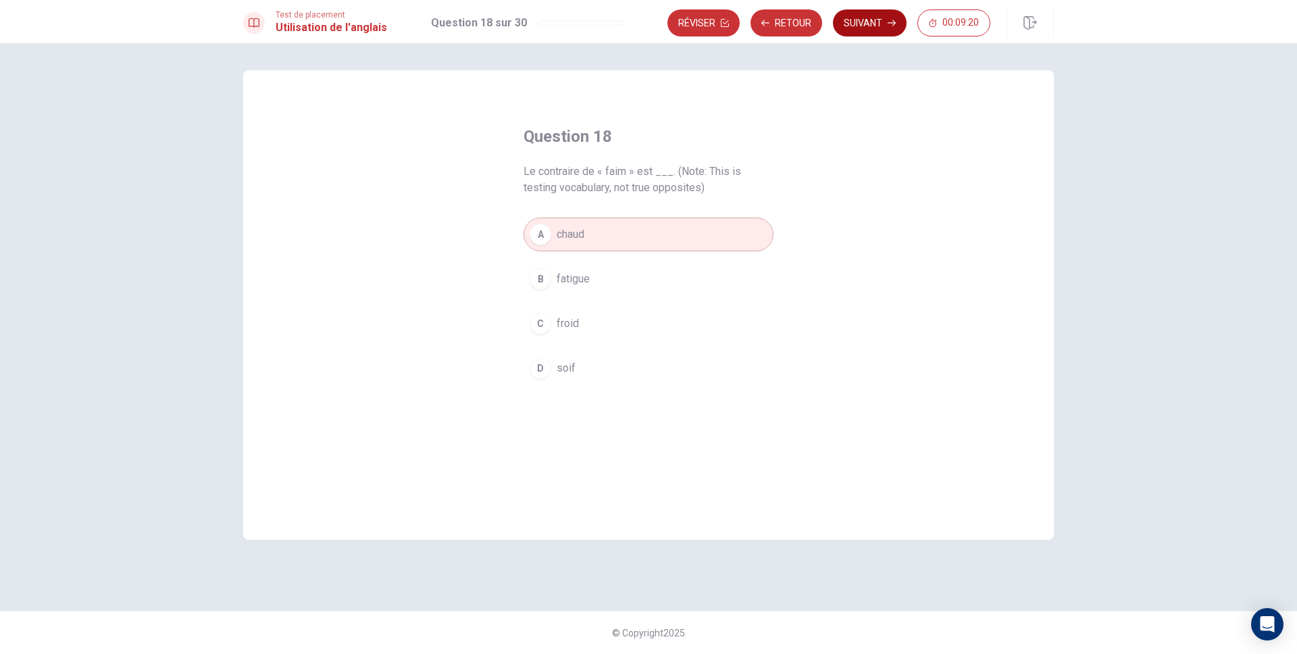
click at [863, 18] on button "Suivant" at bounding box center [870, 22] width 74 height 27
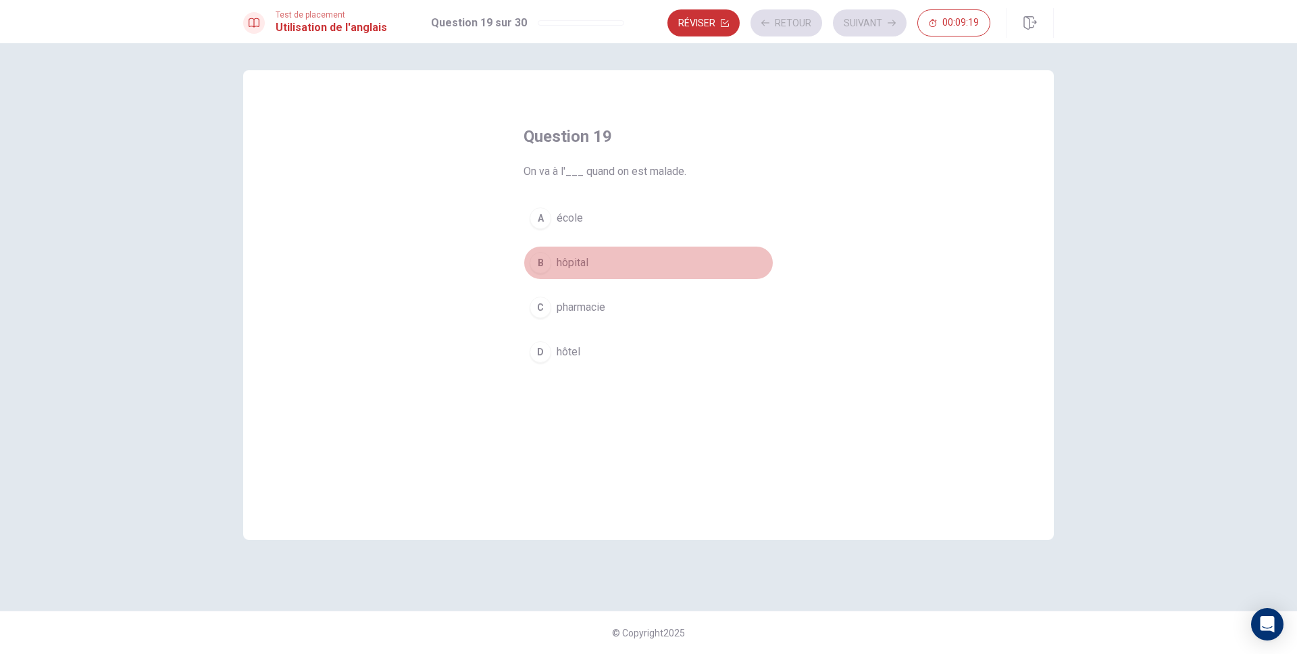
click at [585, 272] on button "B hôpital" at bounding box center [648, 263] width 250 height 34
click at [884, 26] on button "Suivant" at bounding box center [870, 22] width 74 height 27
click at [622, 234] on button "A écoutais" at bounding box center [648, 218] width 250 height 34
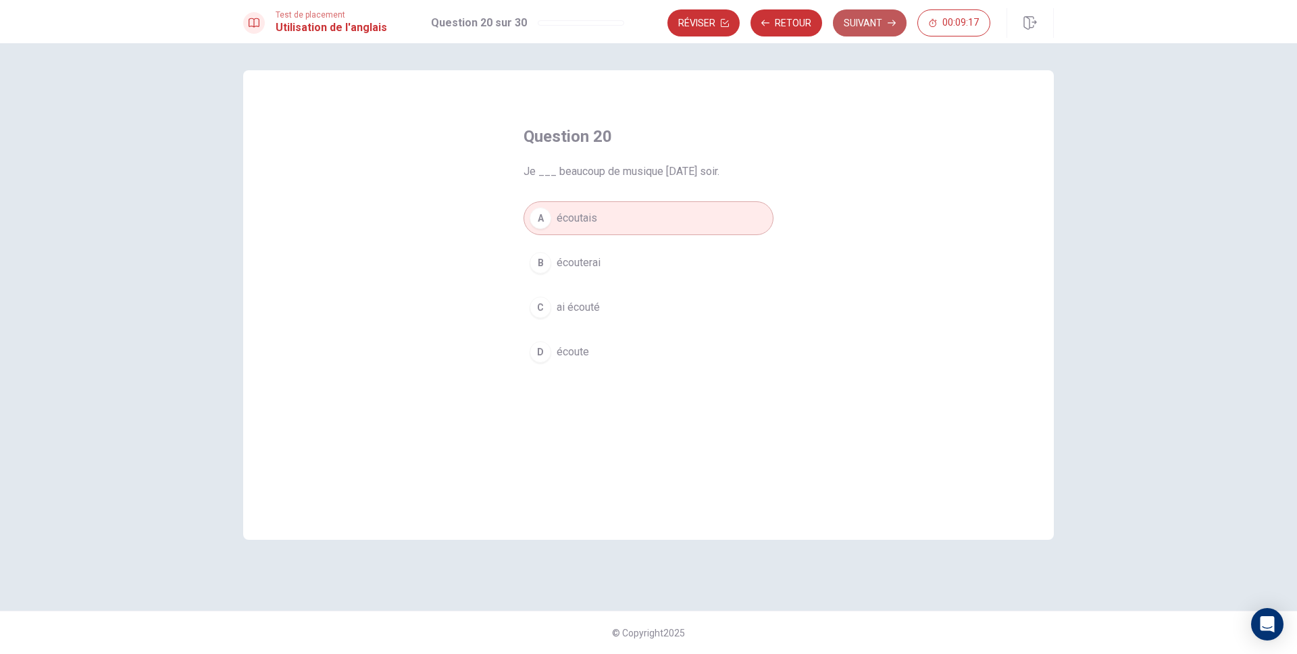
click at [883, 17] on button "Suivant" at bounding box center [870, 22] width 74 height 27
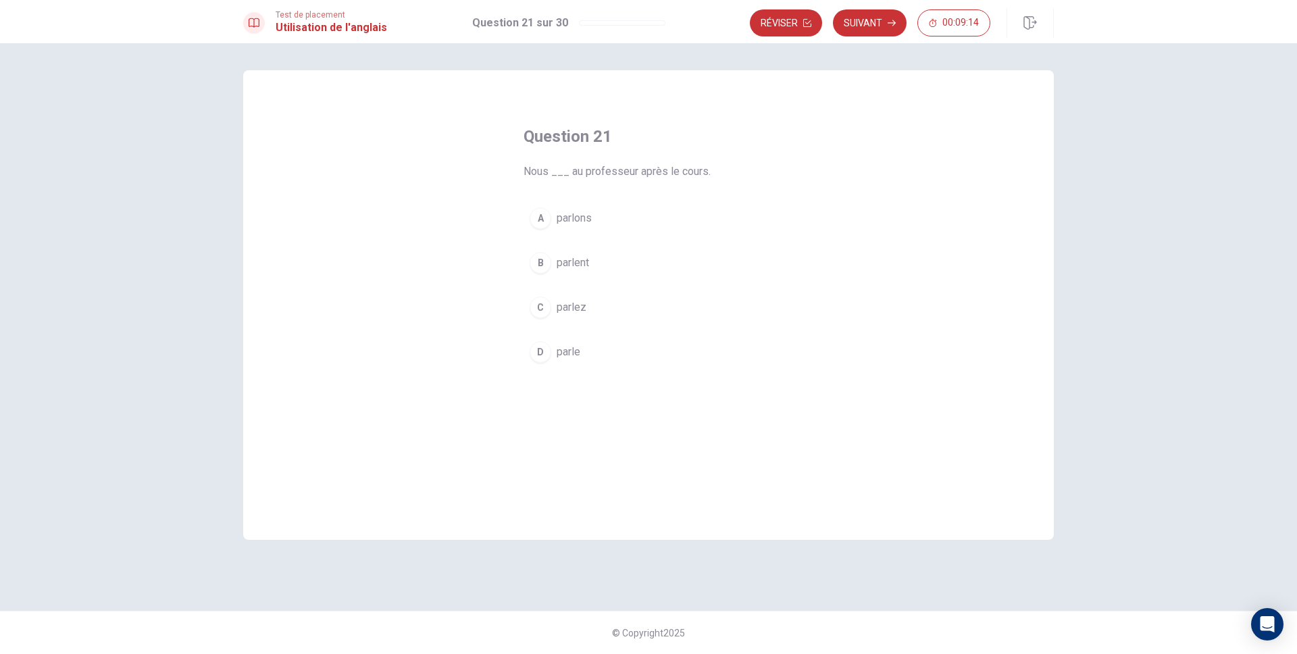
click at [652, 235] on div "A parlons B parlent C parlez D parle" at bounding box center [648, 284] width 250 height 167
click at [682, 207] on button "A parlons" at bounding box center [648, 218] width 250 height 34
click at [878, 39] on div "Test de placement Utilisation de l'anglais Question 21 sur 30 Réviser Suivant 0…" at bounding box center [648, 21] width 1297 height 43
click at [881, 31] on button "Suivant" at bounding box center [870, 22] width 74 height 27
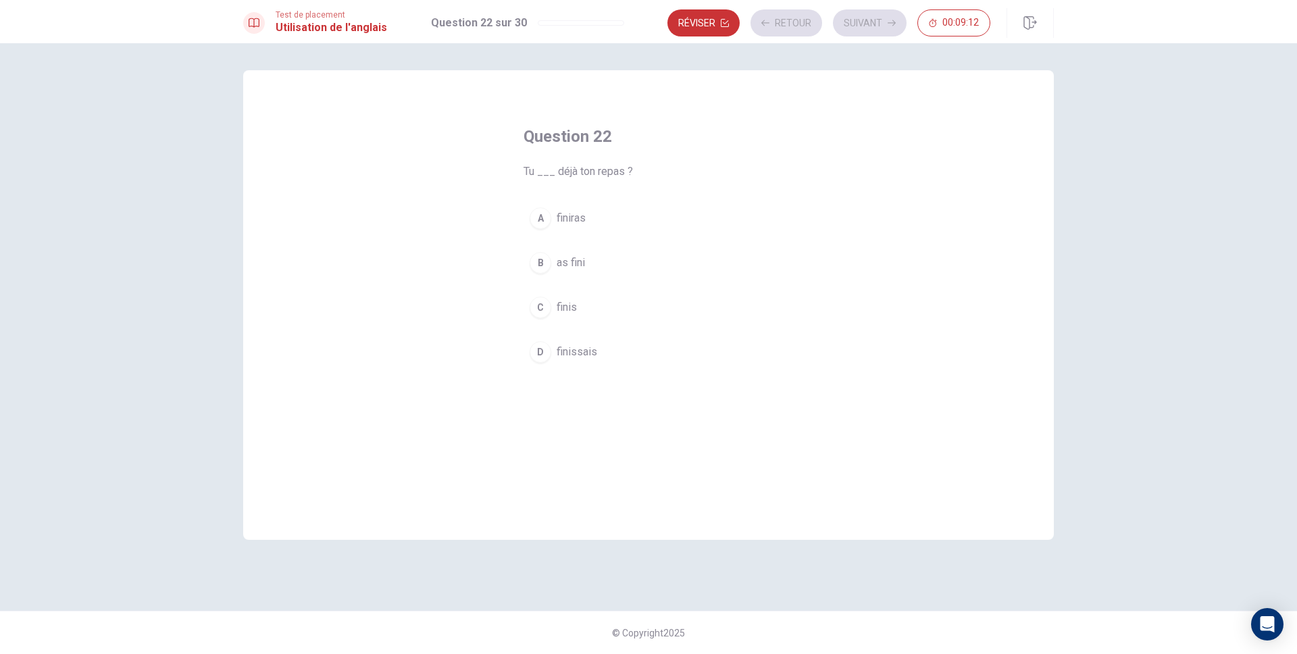
click at [569, 265] on span "as fini" at bounding box center [571, 263] width 28 height 16
click at [886, 28] on button "Suivant" at bounding box center [870, 22] width 74 height 27
click at [559, 249] on button "B buvons" at bounding box center [648, 263] width 250 height 34
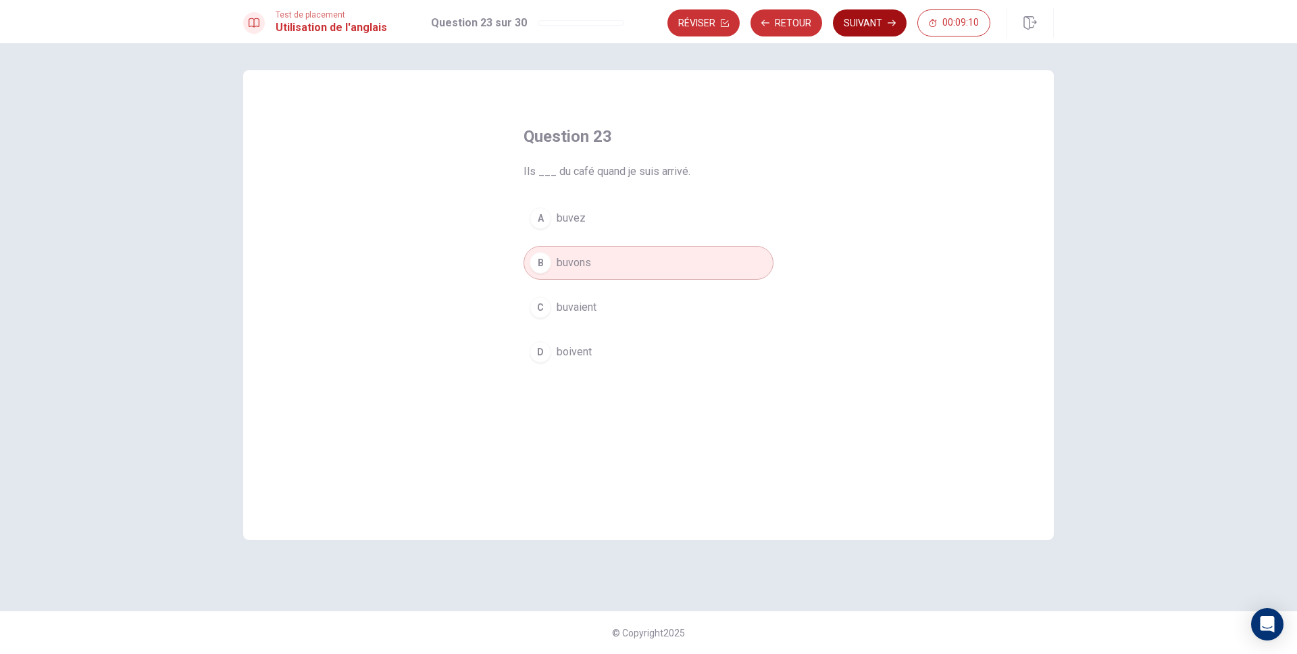
click at [885, 18] on button "Suivant" at bounding box center [870, 22] width 74 height 27
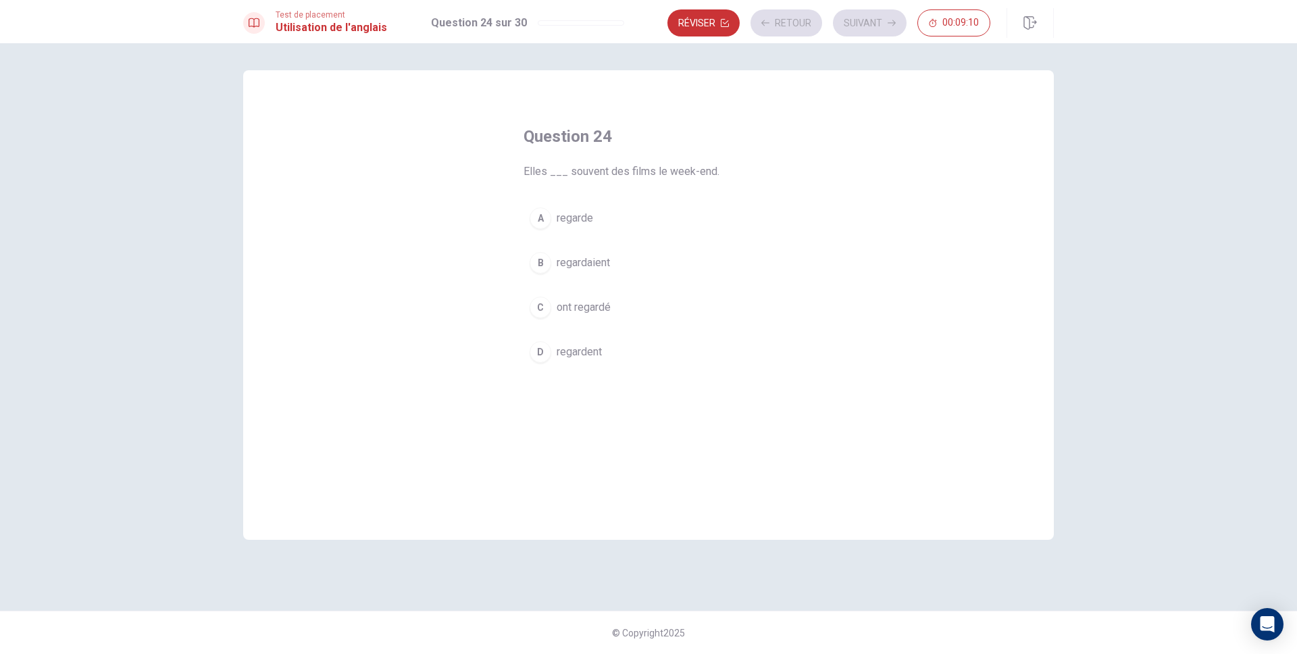
click at [567, 248] on button "B regardaient" at bounding box center [648, 263] width 250 height 34
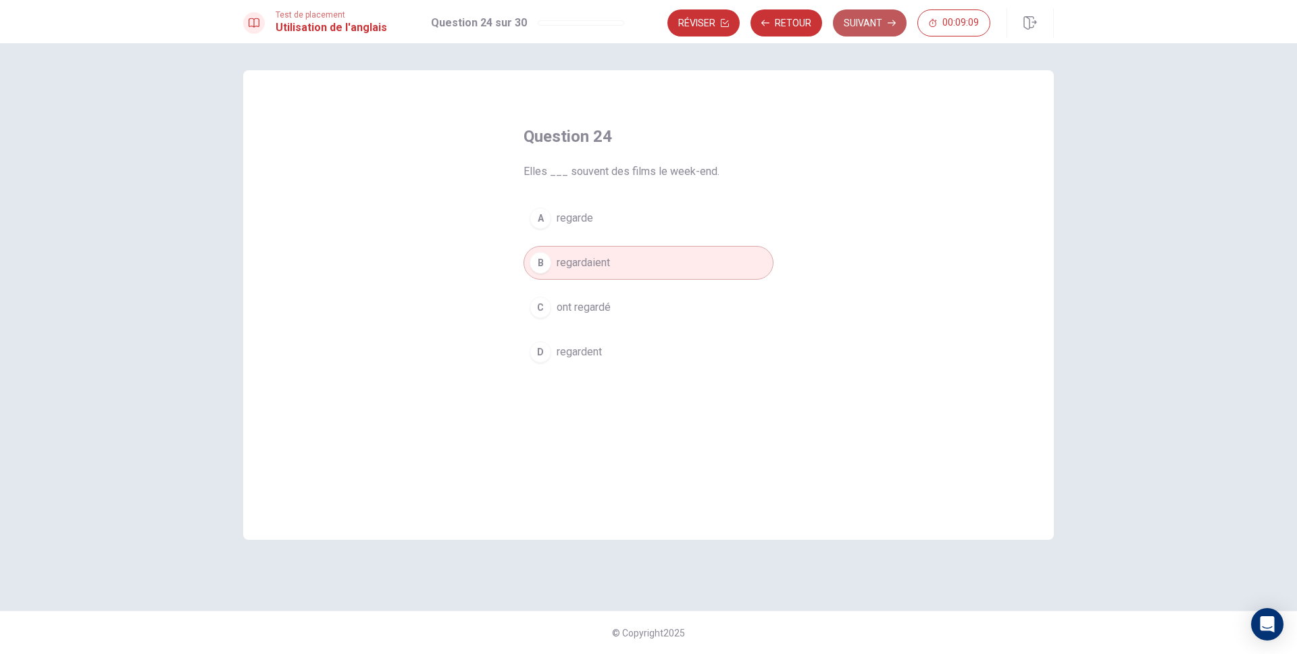
click at [878, 18] on button "Suivant" at bounding box center [870, 22] width 74 height 27
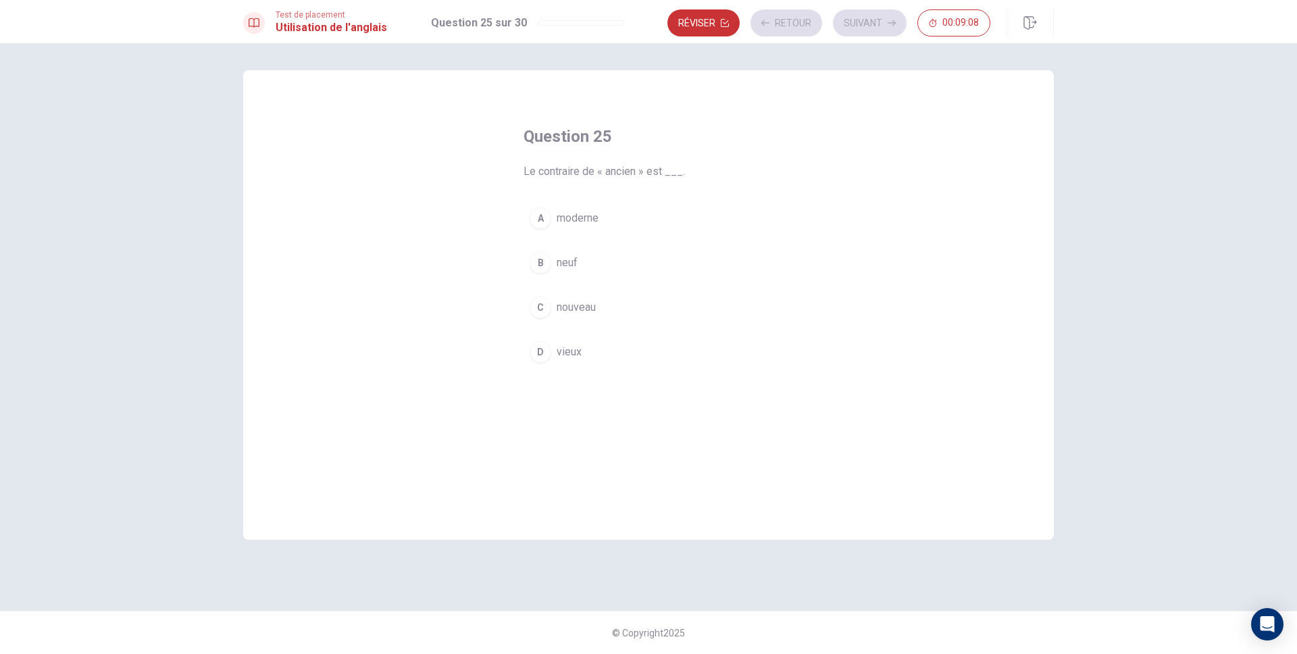
click at [535, 307] on div "C" at bounding box center [541, 308] width 22 height 22
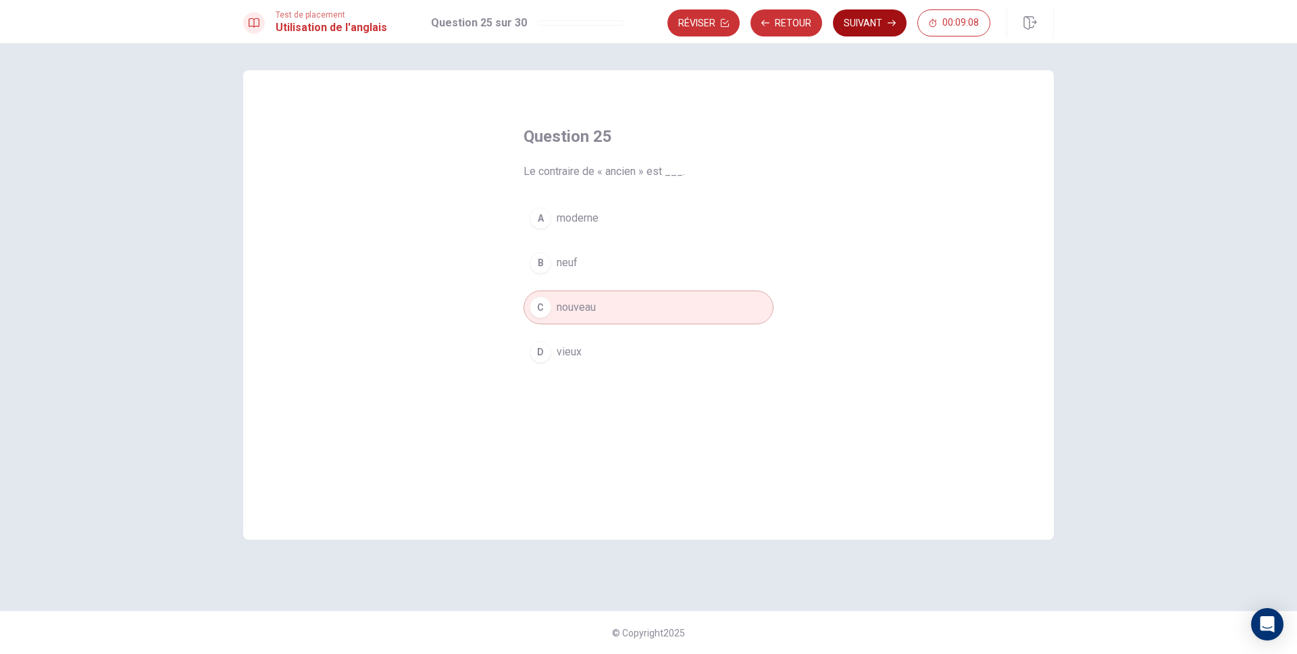
click at [856, 33] on button "Suivant" at bounding box center [870, 22] width 74 height 27
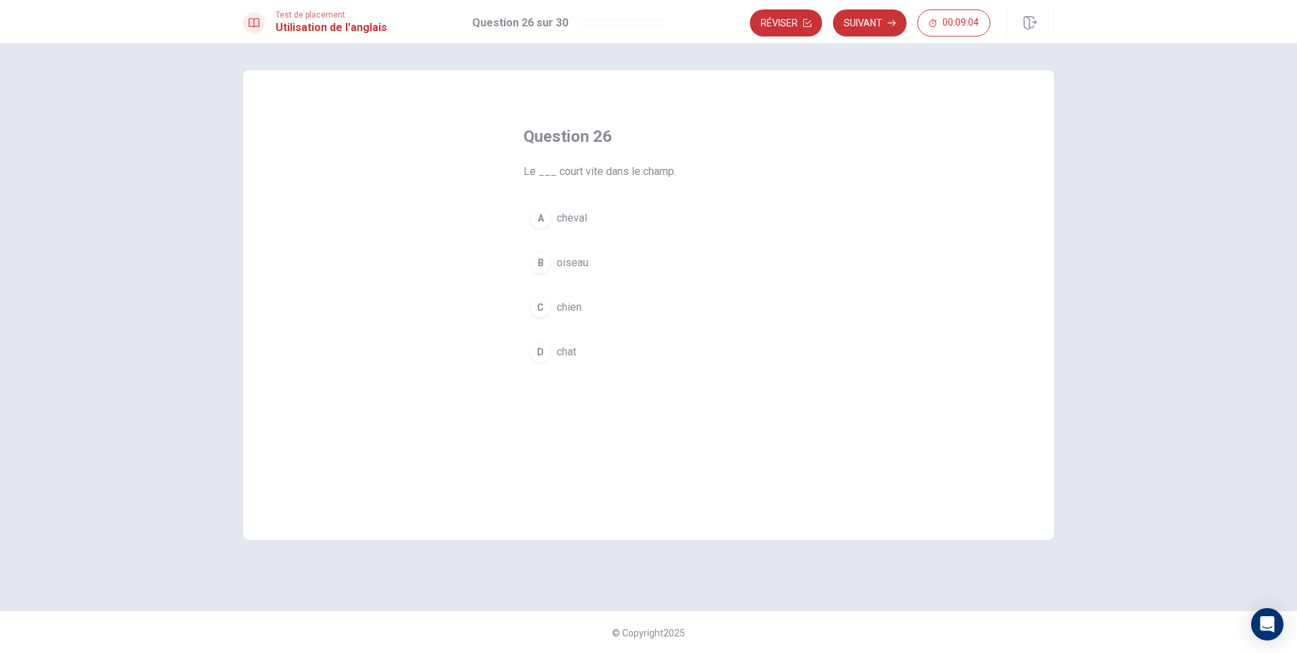
click at [602, 253] on button "B oiseau" at bounding box center [648, 263] width 250 height 34
click at [902, 19] on button "Suivant" at bounding box center [870, 22] width 74 height 27
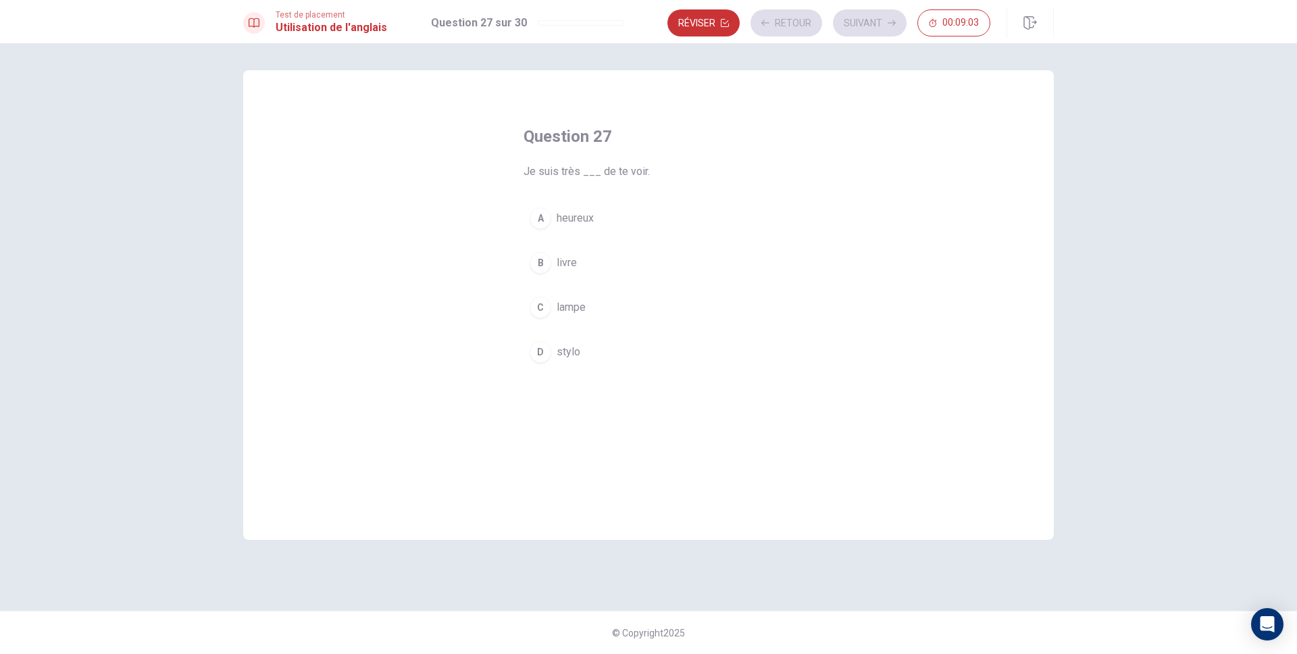
click at [609, 240] on div "A heureux B livre C lampe D stylo" at bounding box center [648, 284] width 250 height 167
click at [607, 251] on button "B livre" at bounding box center [648, 263] width 250 height 34
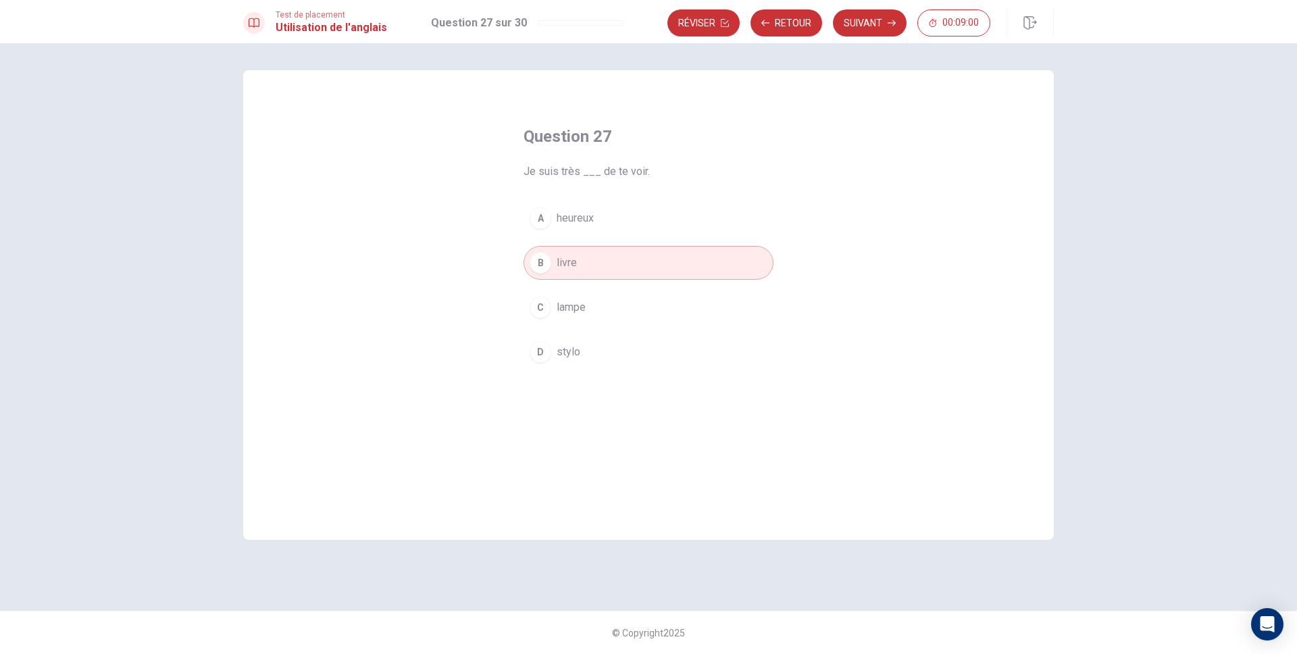
click at [870, 43] on div "Test de placement Utilisation de l'anglais Question 27 sur 30 Réviser Retour Su…" at bounding box center [648, 21] width 1297 height 43
click at [875, 32] on button "Suivant" at bounding box center [870, 22] width 74 height 27
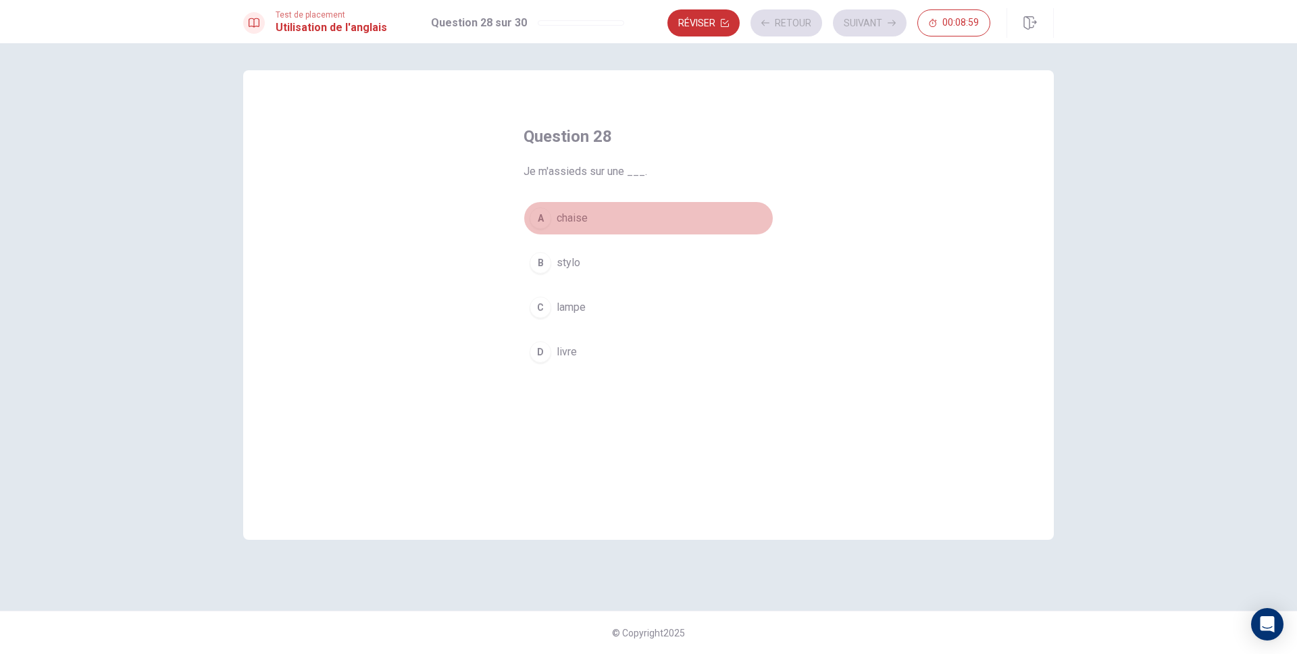
click at [622, 205] on button "A chaise" at bounding box center [648, 218] width 250 height 34
click at [886, 9] on button "Suivant" at bounding box center [870, 22] width 74 height 27
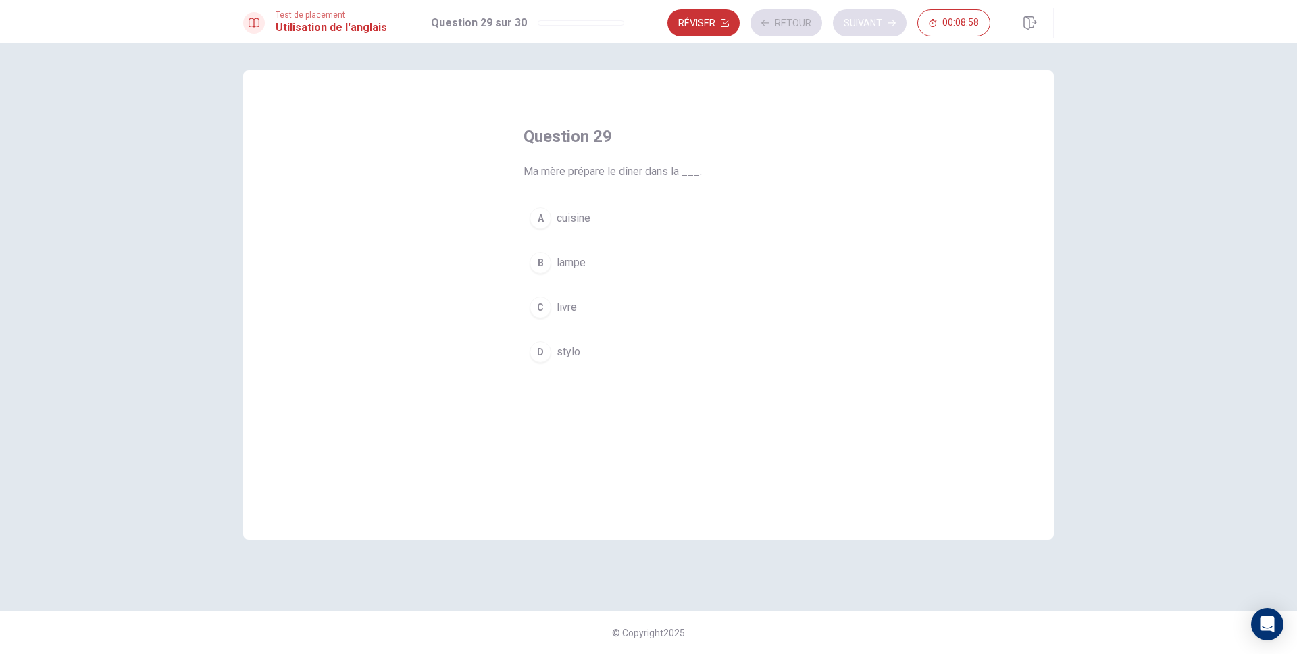
click at [886, 9] on div "Réviser Retour Suivant 00:08:58" at bounding box center [828, 22] width 323 height 27
click at [622, 234] on button "A cuisine" at bounding box center [648, 218] width 250 height 34
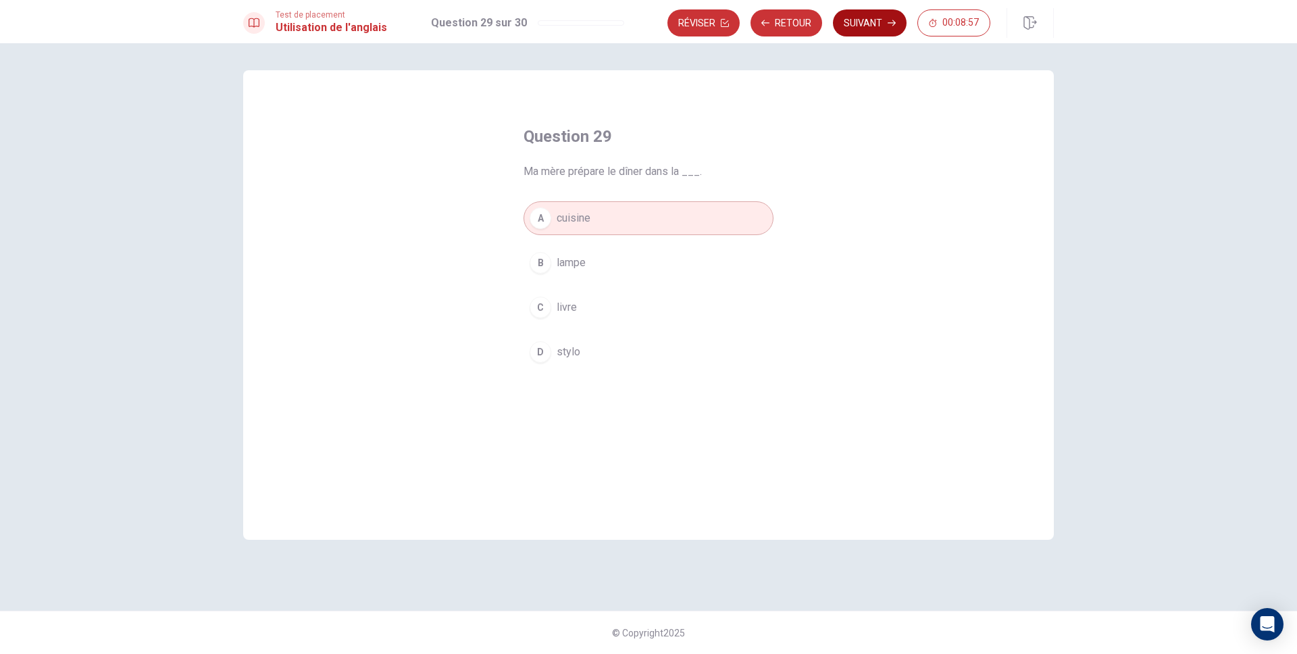
click at [875, 23] on button "Suivant" at bounding box center [870, 22] width 74 height 27
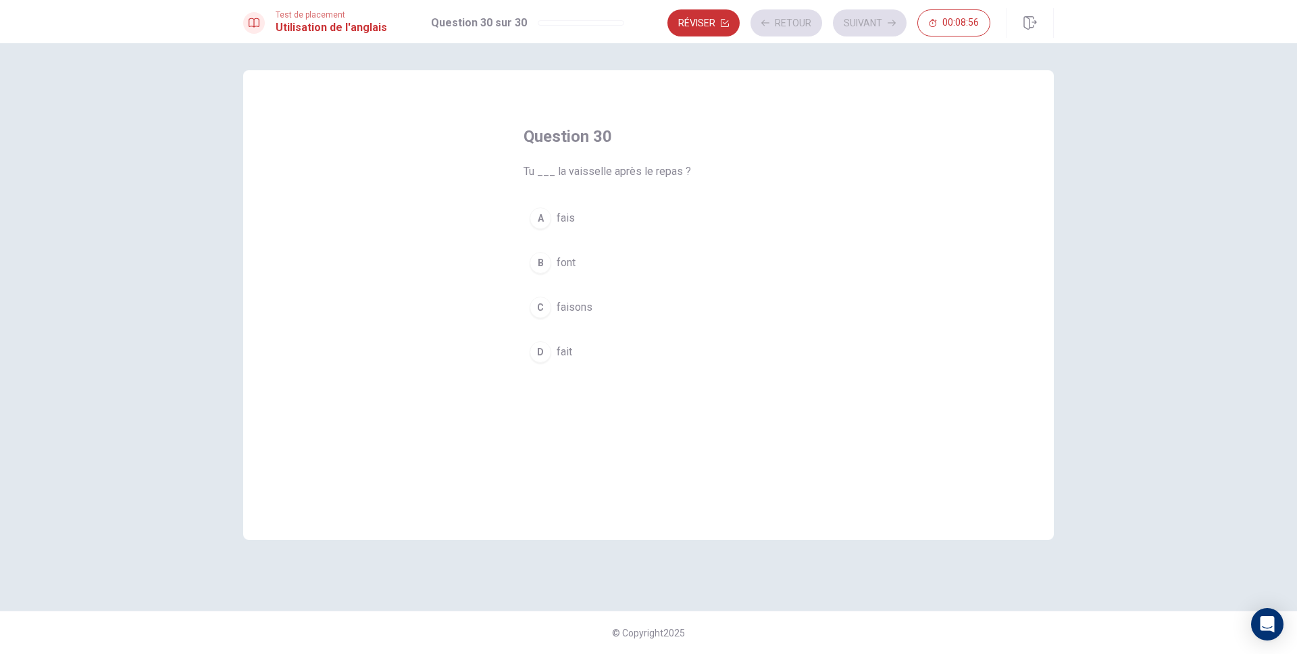
click at [595, 244] on div "A fais B font C faisons D fait" at bounding box center [648, 284] width 250 height 167
click at [592, 263] on button "B font" at bounding box center [648, 263] width 250 height 34
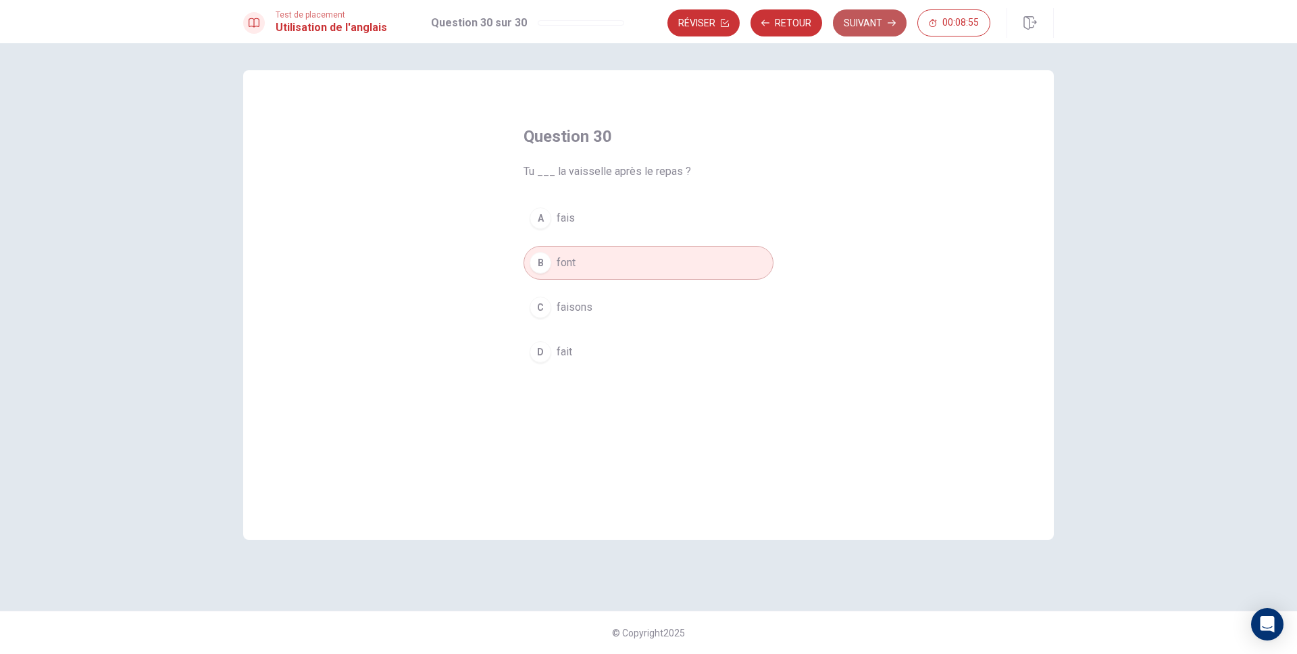
click at [875, 27] on button "Suivant" at bounding box center [870, 22] width 74 height 27
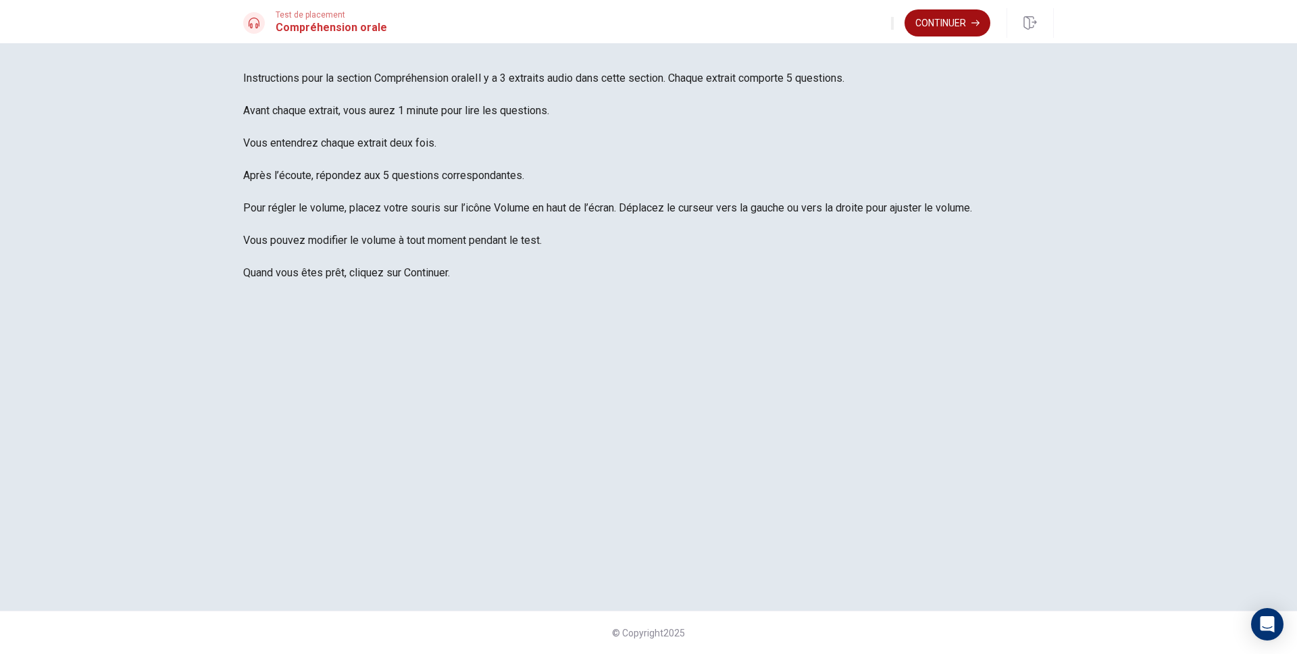
click at [950, 33] on button "Continuer" at bounding box center [947, 22] width 86 height 27
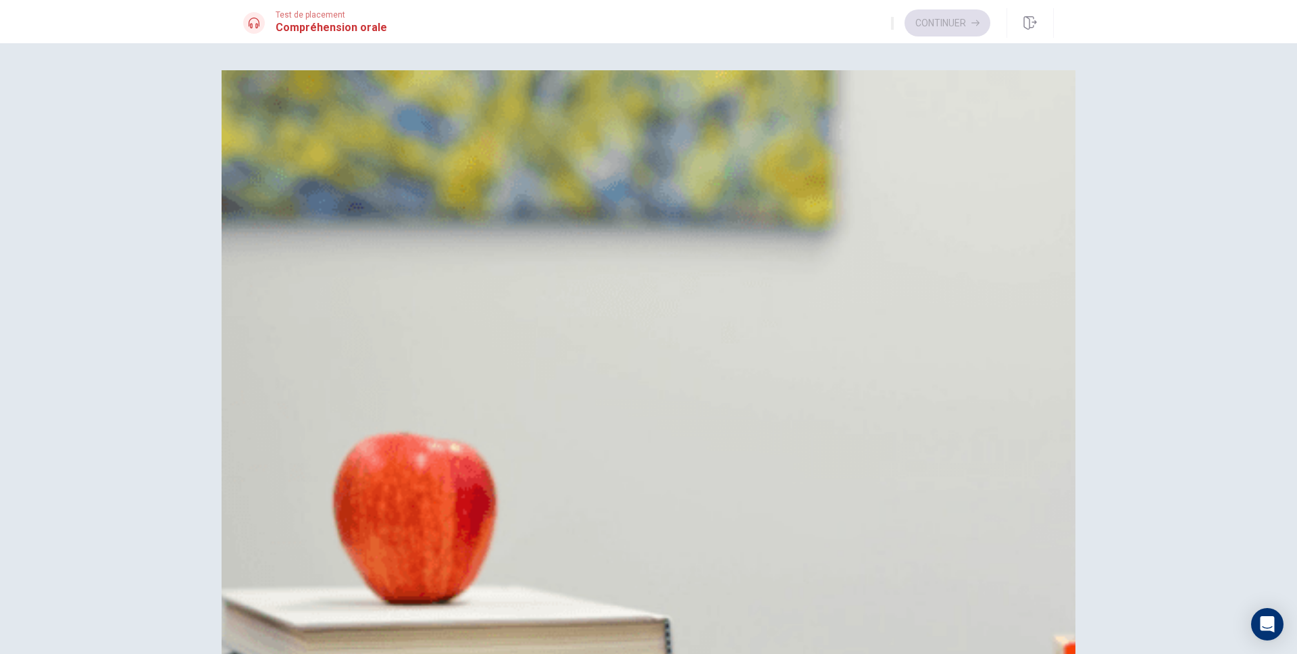
click at [671, 186] on button "B Les deux" at bounding box center [648, 170] width 810 height 34
click at [672, 354] on button "B Du nouveau projet" at bounding box center [648, 337] width 810 height 34
click at [669, 460] on div "A 13 h B 16 h C 14 h D 15 h" at bounding box center [648, 521] width 810 height 135
click at [693, 488] on button "B 16 h" at bounding box center [648, 505] width 810 height 34
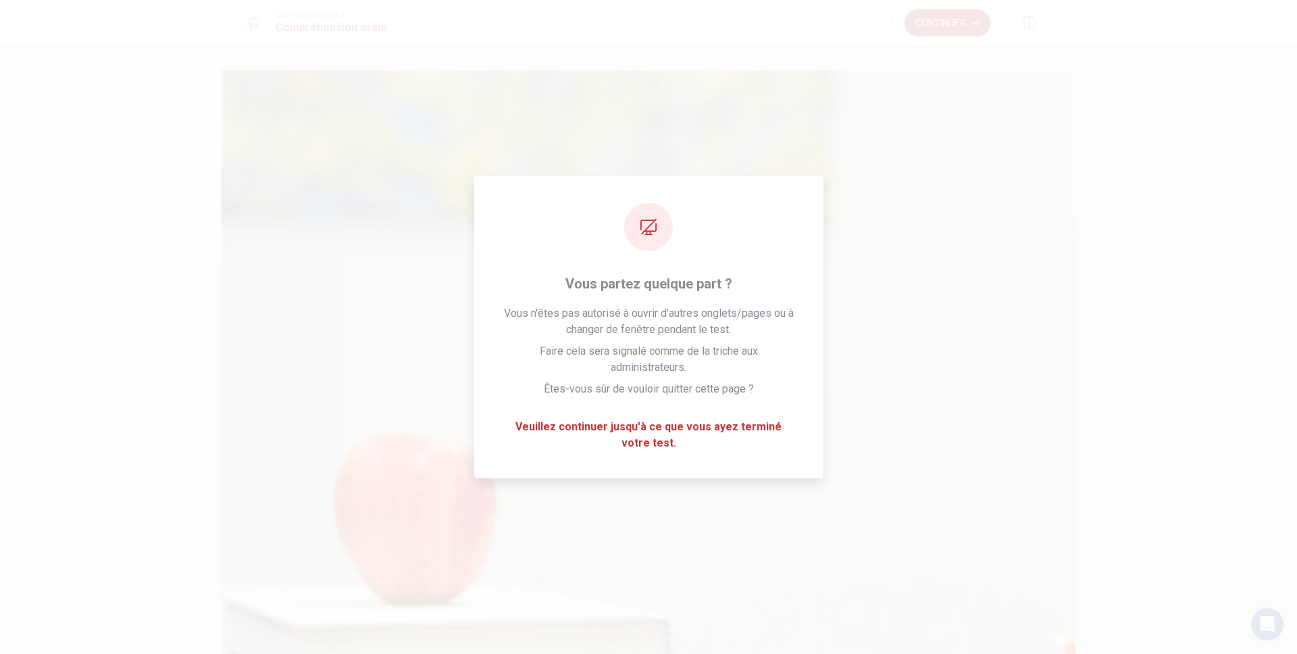
click at [950, 9] on button "Continuer" at bounding box center [947, 22] width 86 height 27
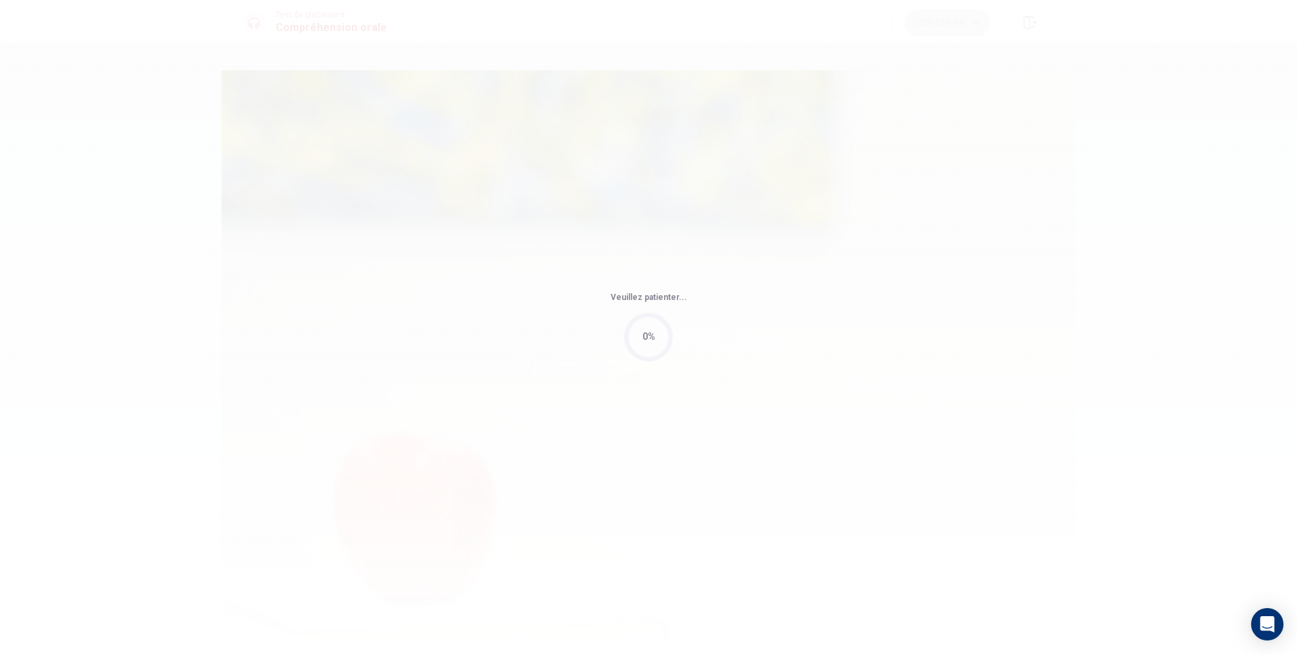
type input "3"
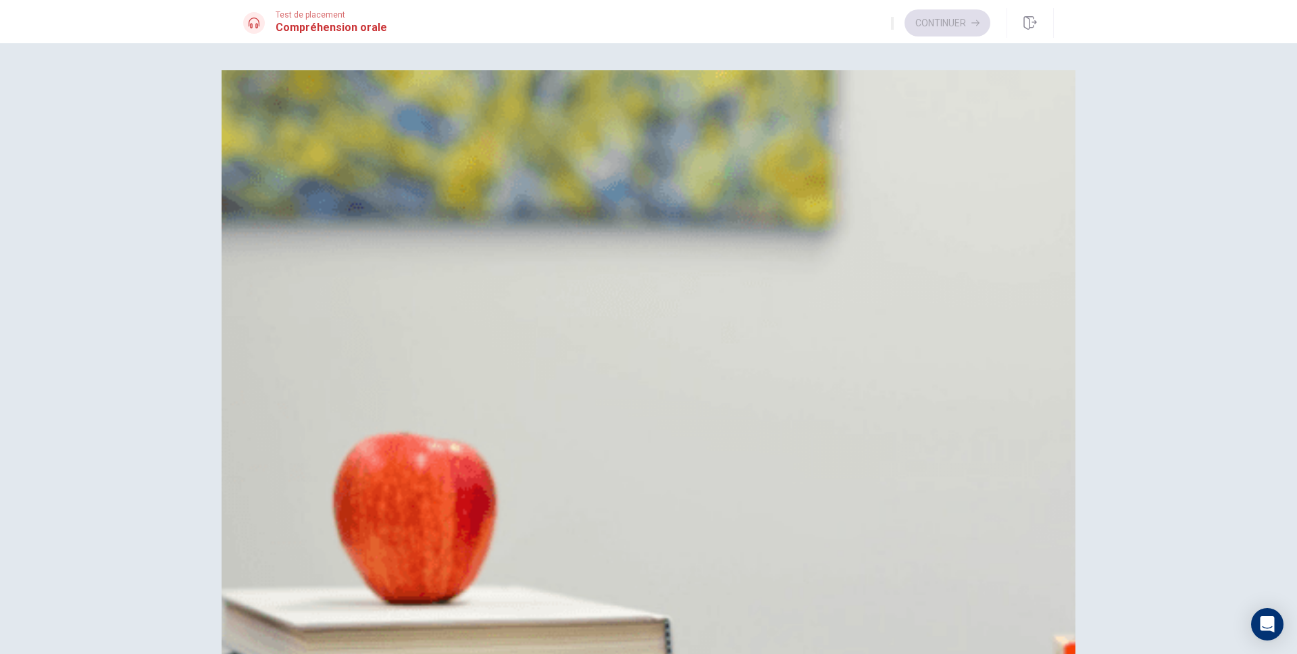
click at [705, 153] on button "A Des pommes" at bounding box center [648, 136] width 810 height 34
click at [668, 320] on button "A Au bureau" at bounding box center [648, 303] width 810 height 34
click at [412, 439] on span "Que doivent-ils acheter en premier?" at bounding box center [327, 445] width 169 height 13
click at [678, 454] on button "A Du pain" at bounding box center [648, 471] width 810 height 34
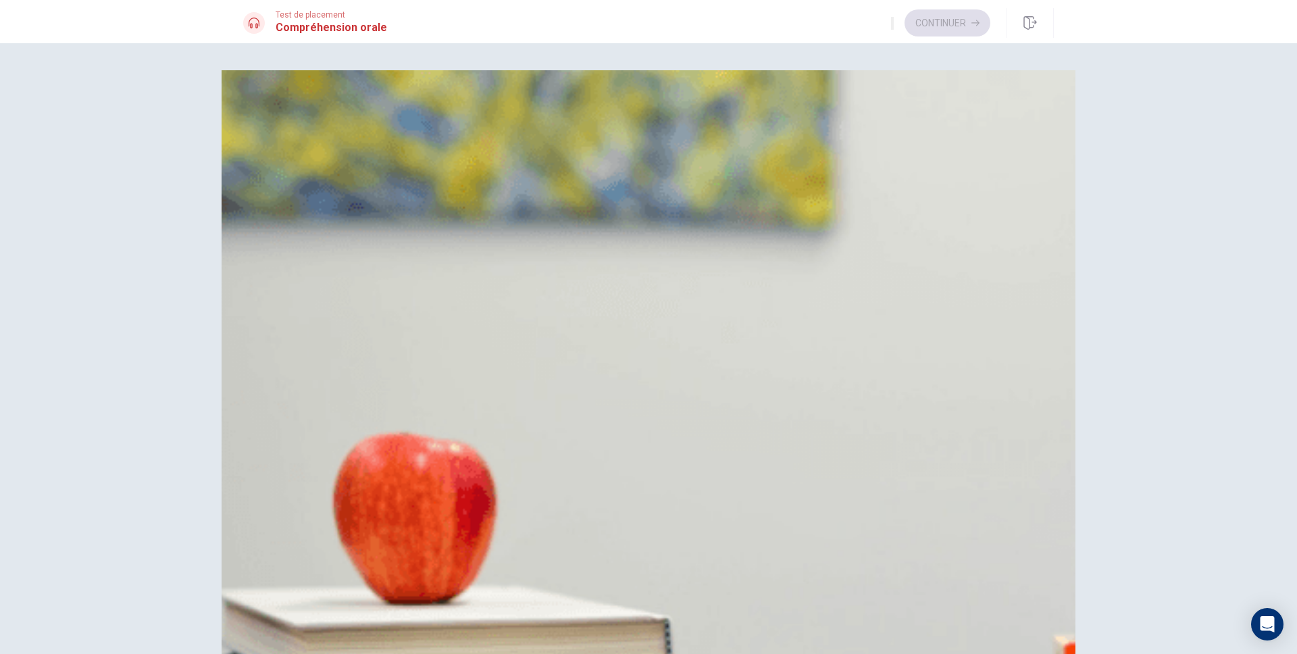
click at [332, 630] on span "Du fromage" at bounding box center [303, 638] width 55 height 16
click at [983, 20] on button "Continuer" at bounding box center [947, 22] width 86 height 27
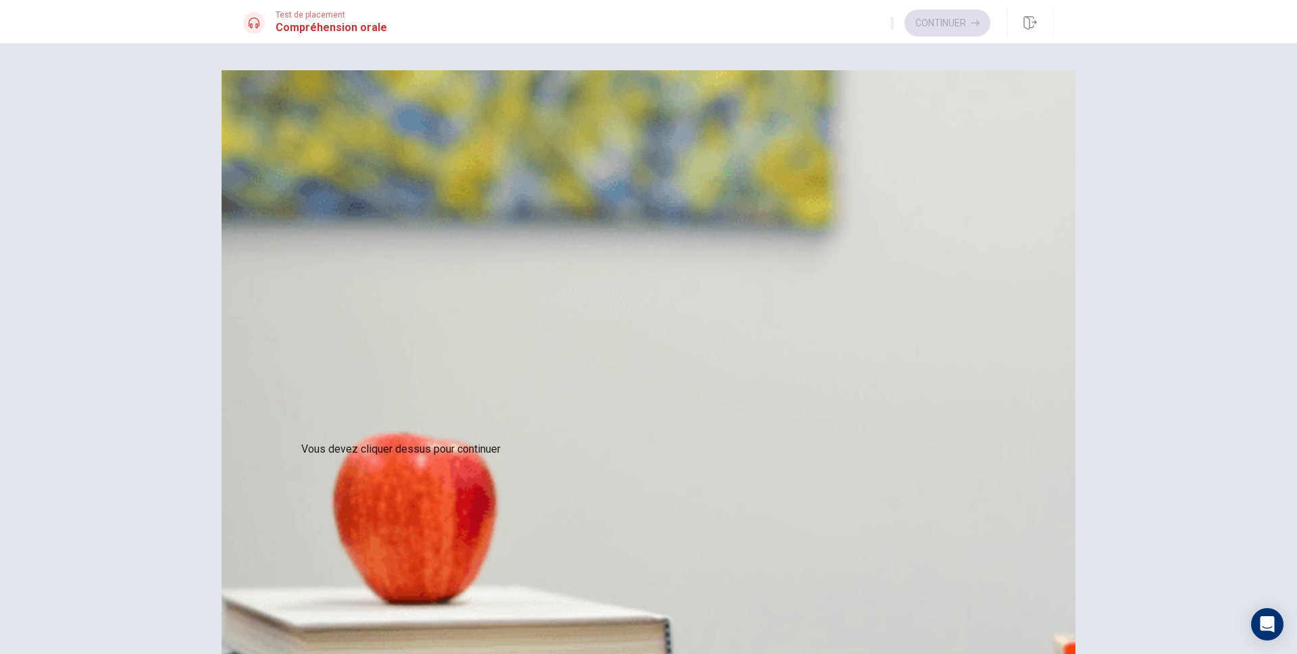
click at [500, 457] on span at bounding box center [500, 457] width 0 height 0
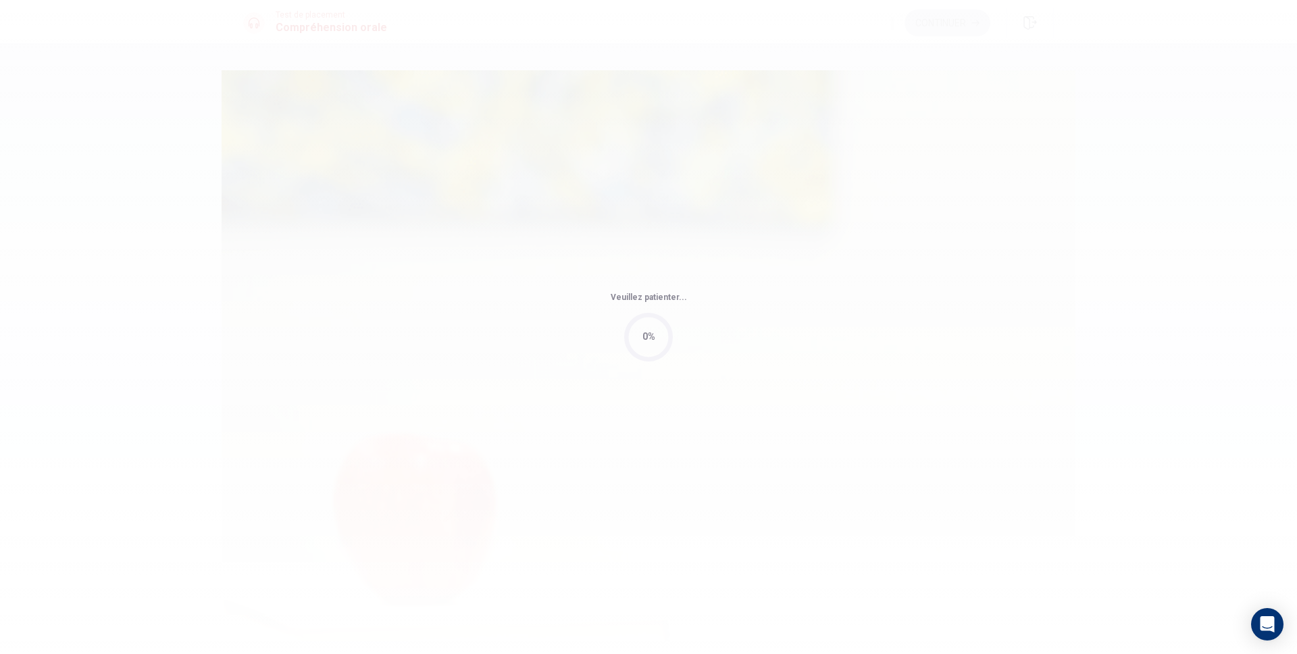
type input "3"
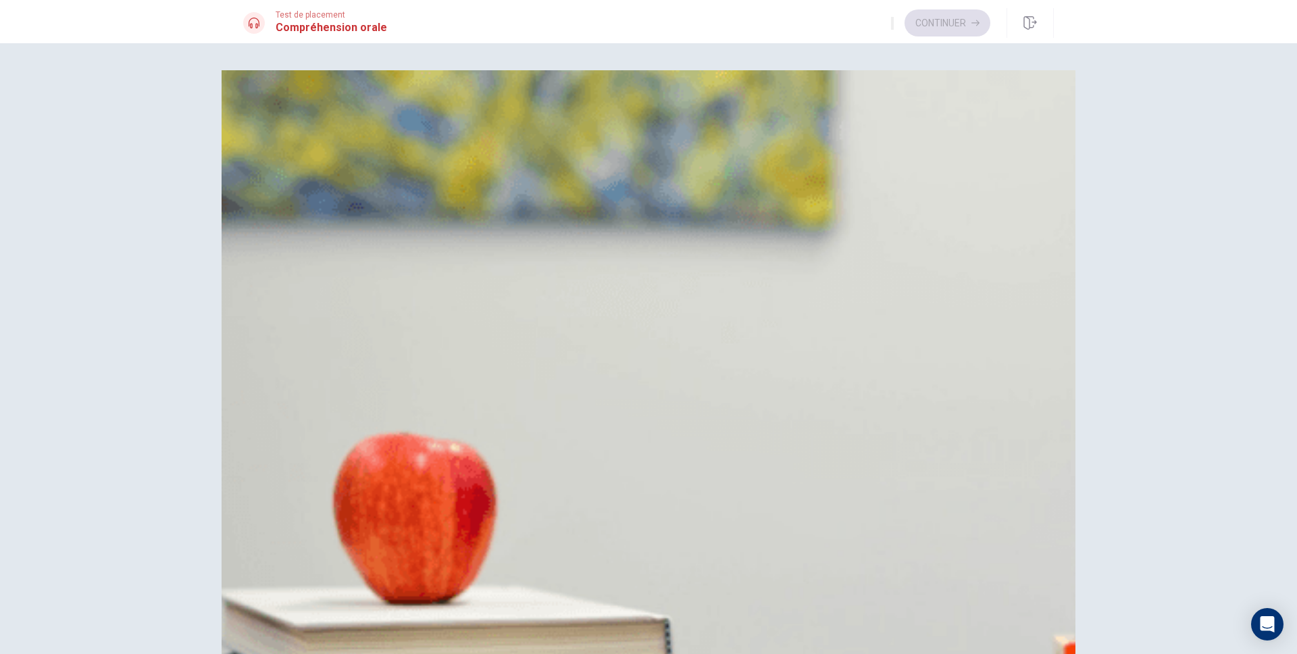
click at [735, 220] on button "C Un sandwich" at bounding box center [648, 203] width 810 height 34
click at [740, 354] on button "C Il dit que c’est tout" at bounding box center [648, 371] width 810 height 34
click at [719, 488] on button "B De l’eau" at bounding box center [648, 505] width 810 height 34
click at [702, 621] on button "A Des frites" at bounding box center [648, 638] width 810 height 34
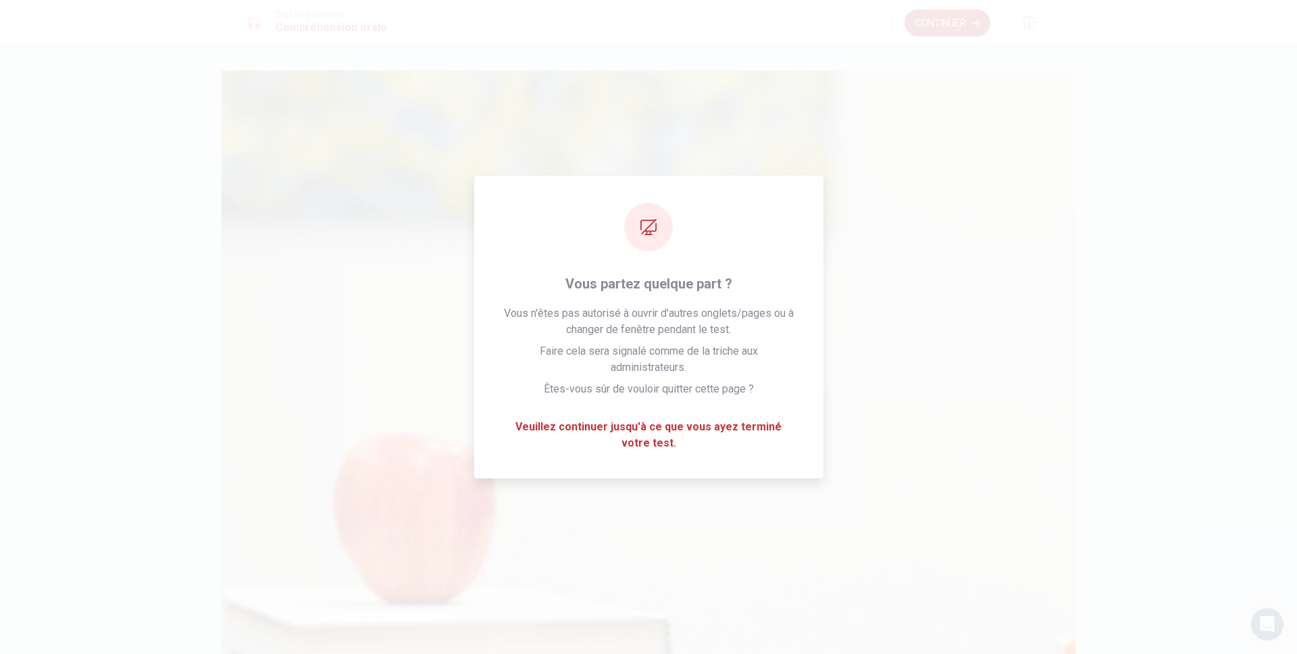
click at [944, 28] on button "Continuer" at bounding box center [947, 22] width 86 height 27
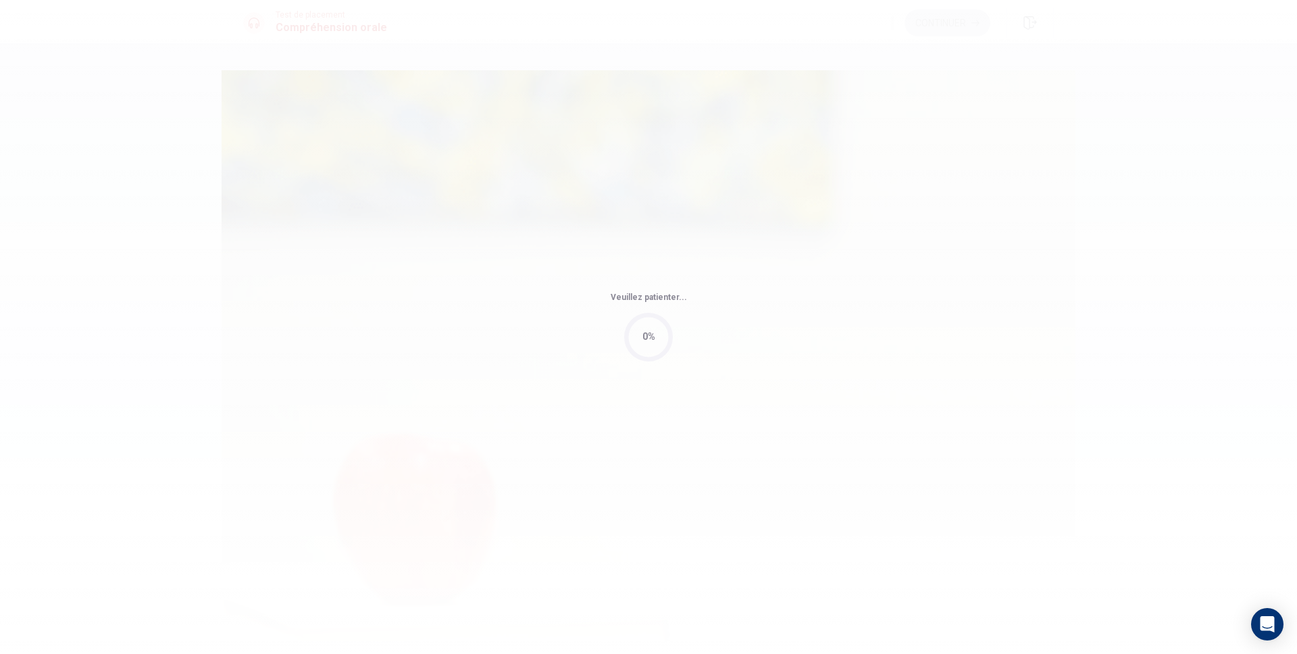
type input "4"
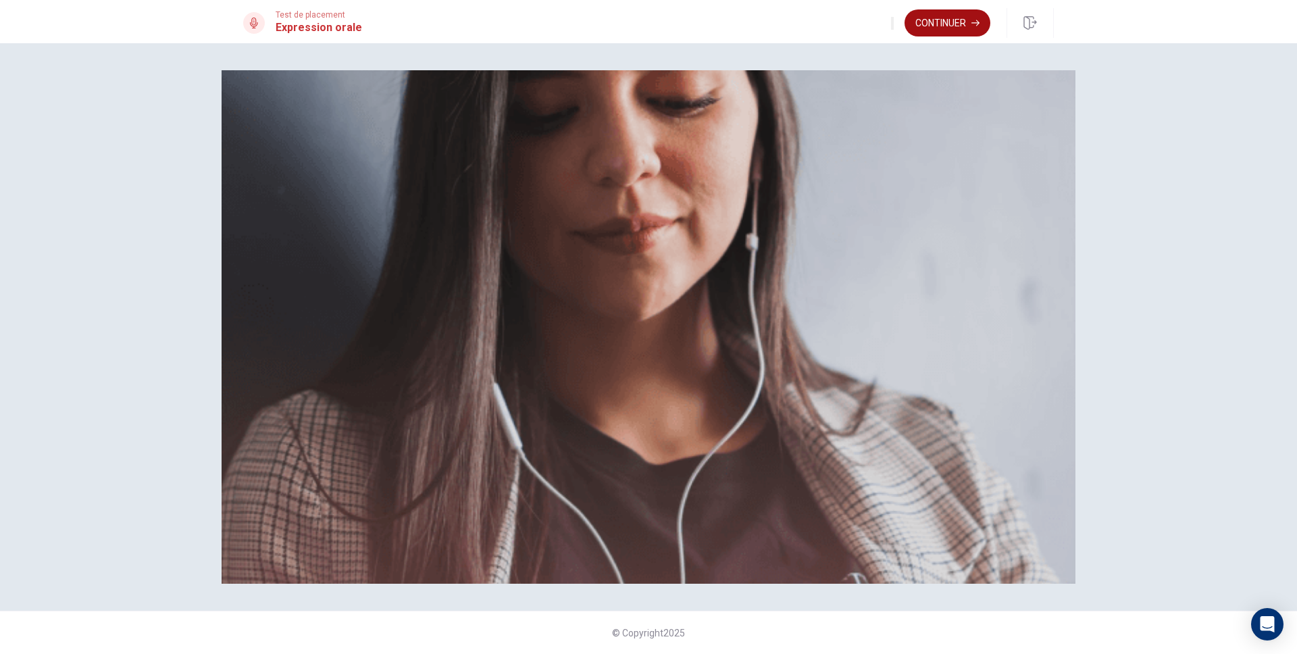
click at [960, 20] on button "Continuer" at bounding box center [947, 22] width 86 height 27
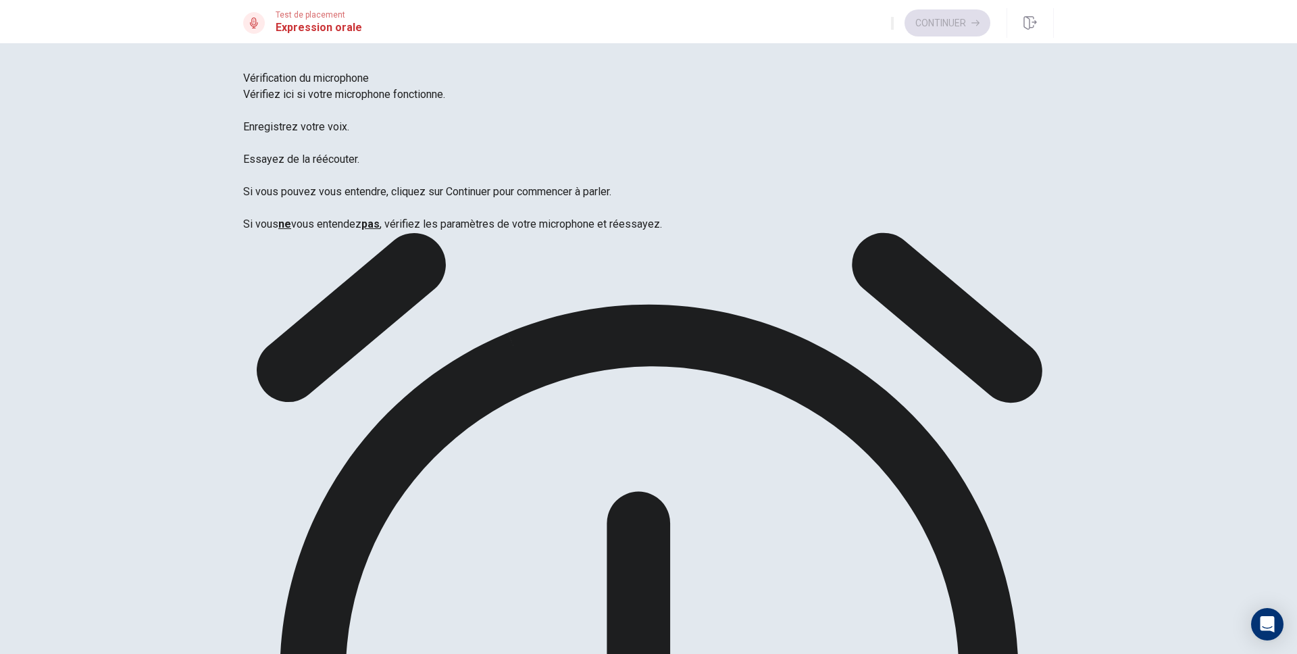
click at [969, 40] on div "Test de placement Expression orale Continuer" at bounding box center [648, 21] width 1297 height 43
click at [969, 34] on button "Continuer" at bounding box center [947, 22] width 86 height 27
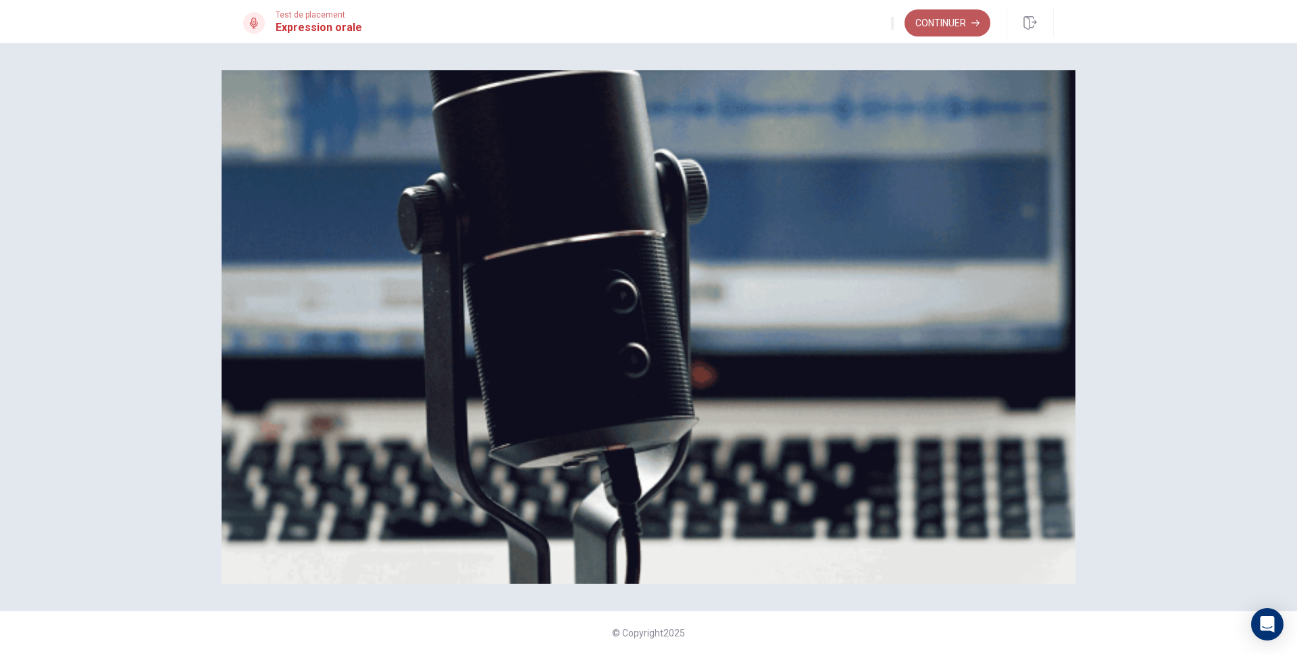
click at [973, 24] on icon "button" at bounding box center [975, 23] width 8 height 8
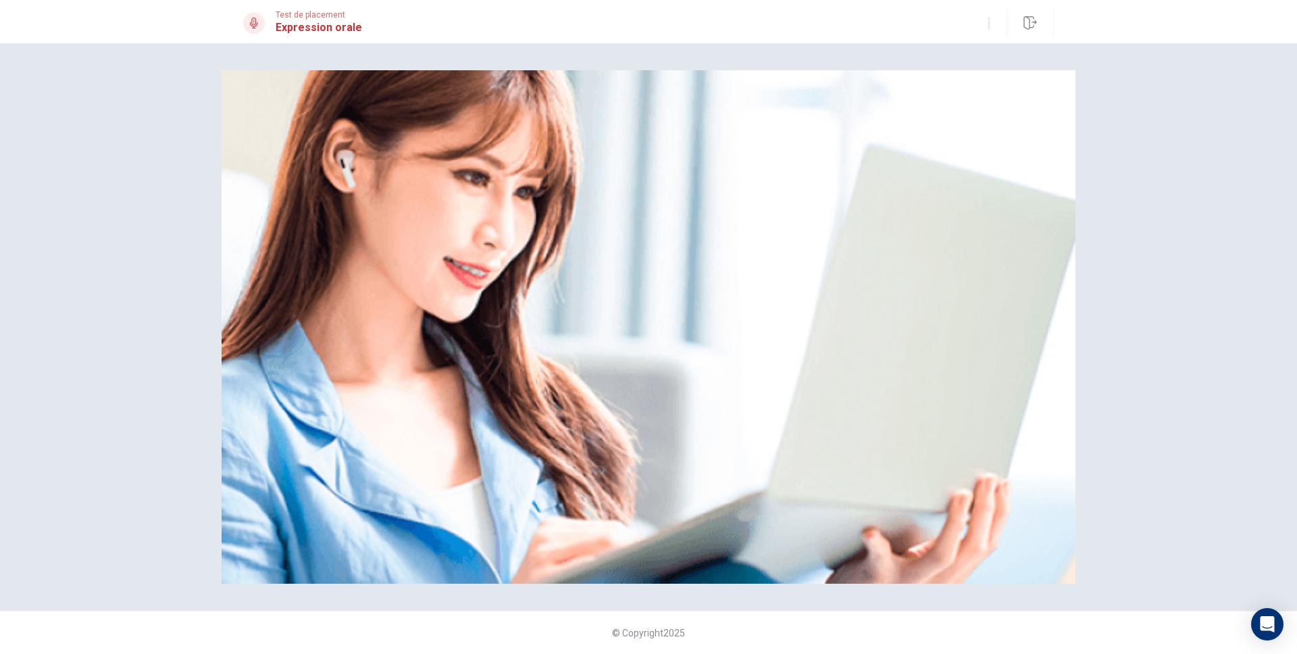
click at [951, 443] on div "Veuillez écouter attentivement" at bounding box center [649, 326] width 854 height 513
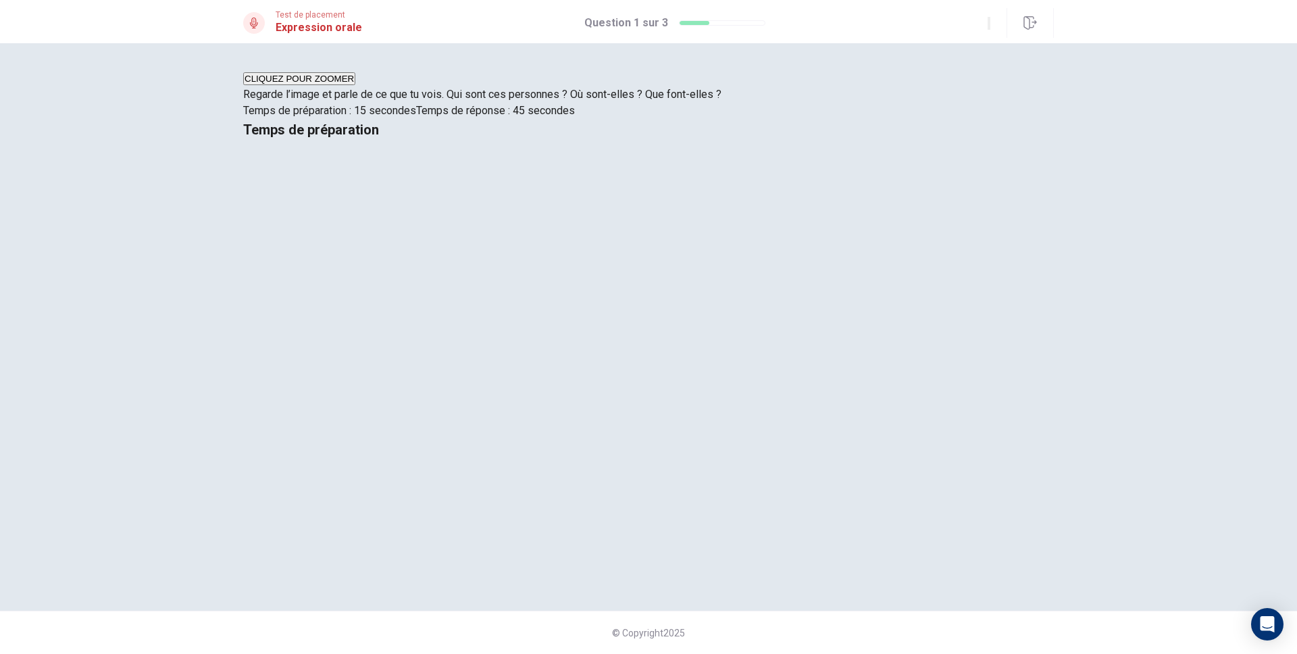
scroll to position [0, 0]
